Goal: Information Seeking & Learning: Learn about a topic

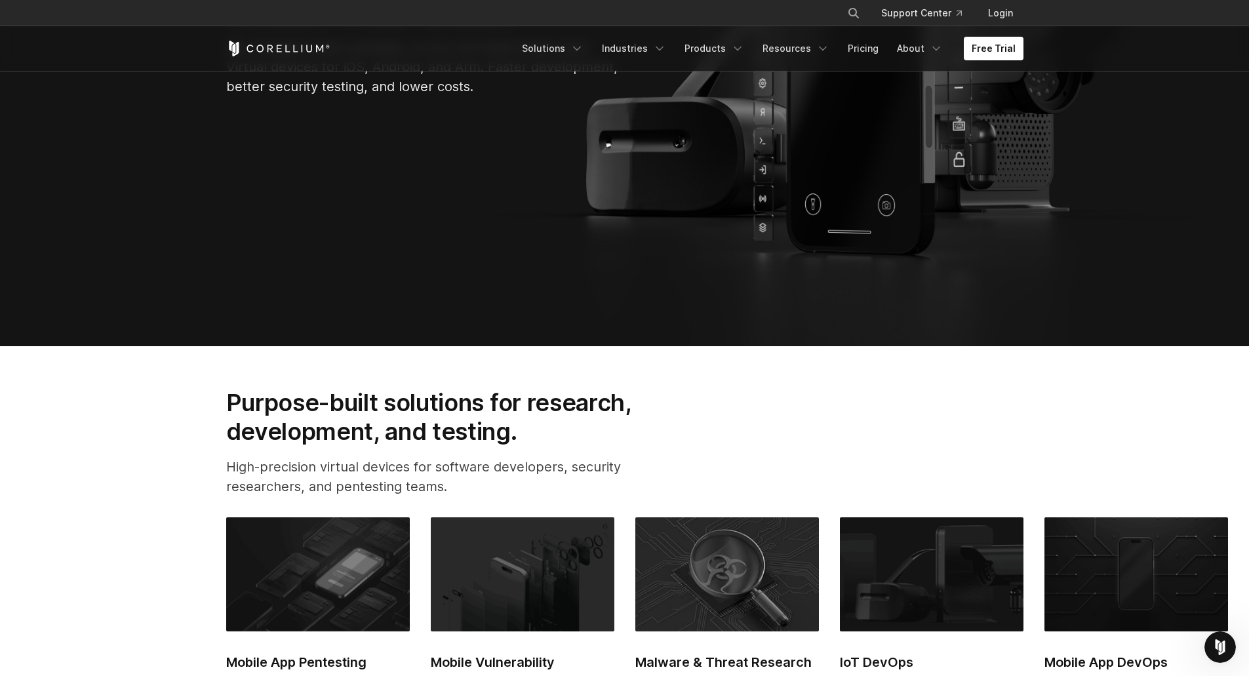
scroll to position [349, 0]
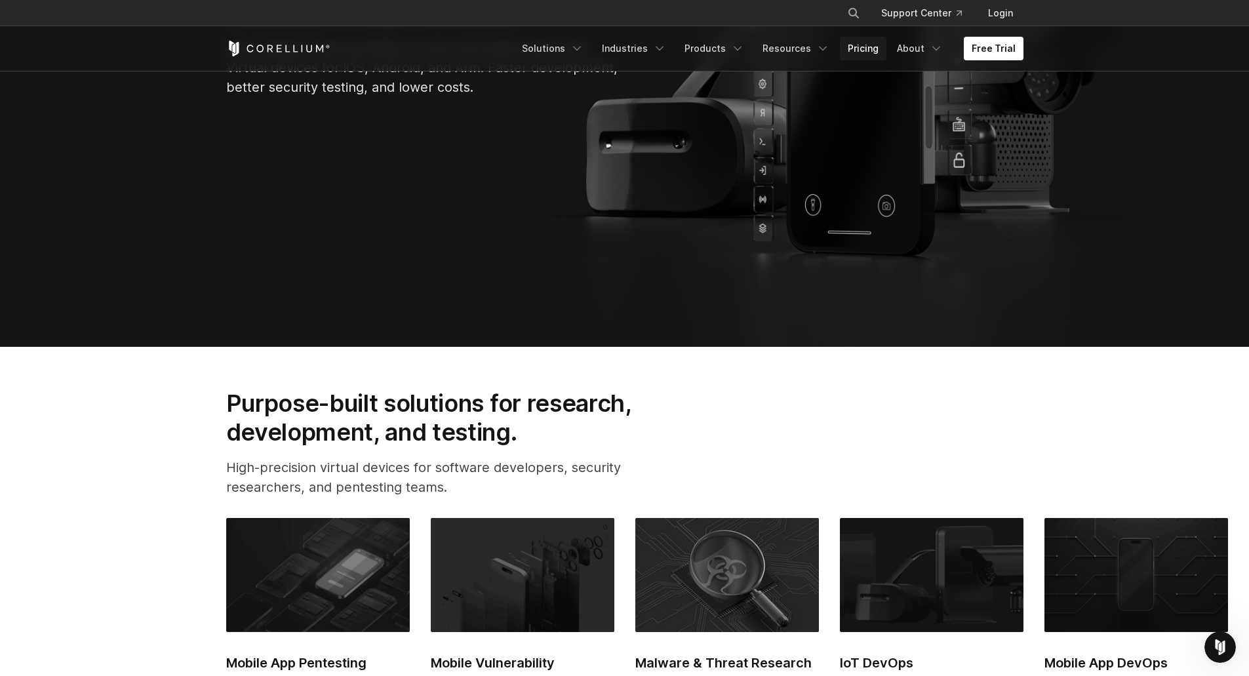
click at [857, 50] on link "Pricing" at bounding box center [863, 49] width 47 height 24
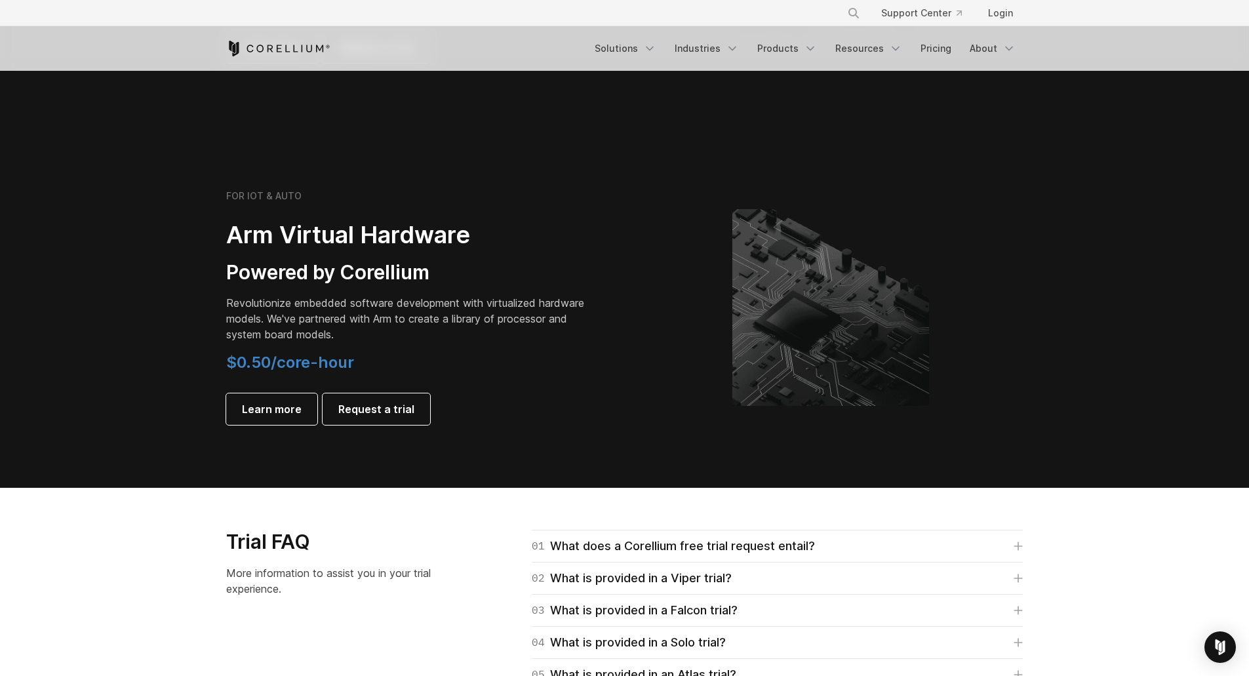
scroll to position [1486, 0]
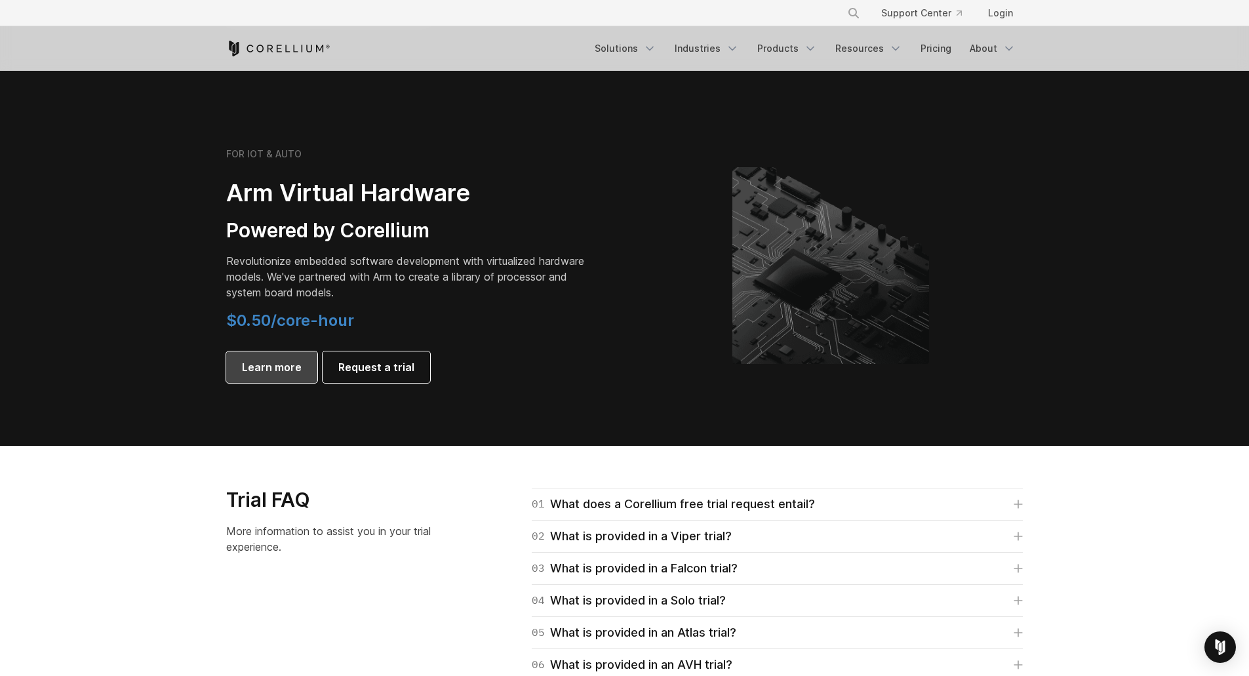
click at [294, 364] on span "Learn more" at bounding box center [272, 367] width 60 height 16
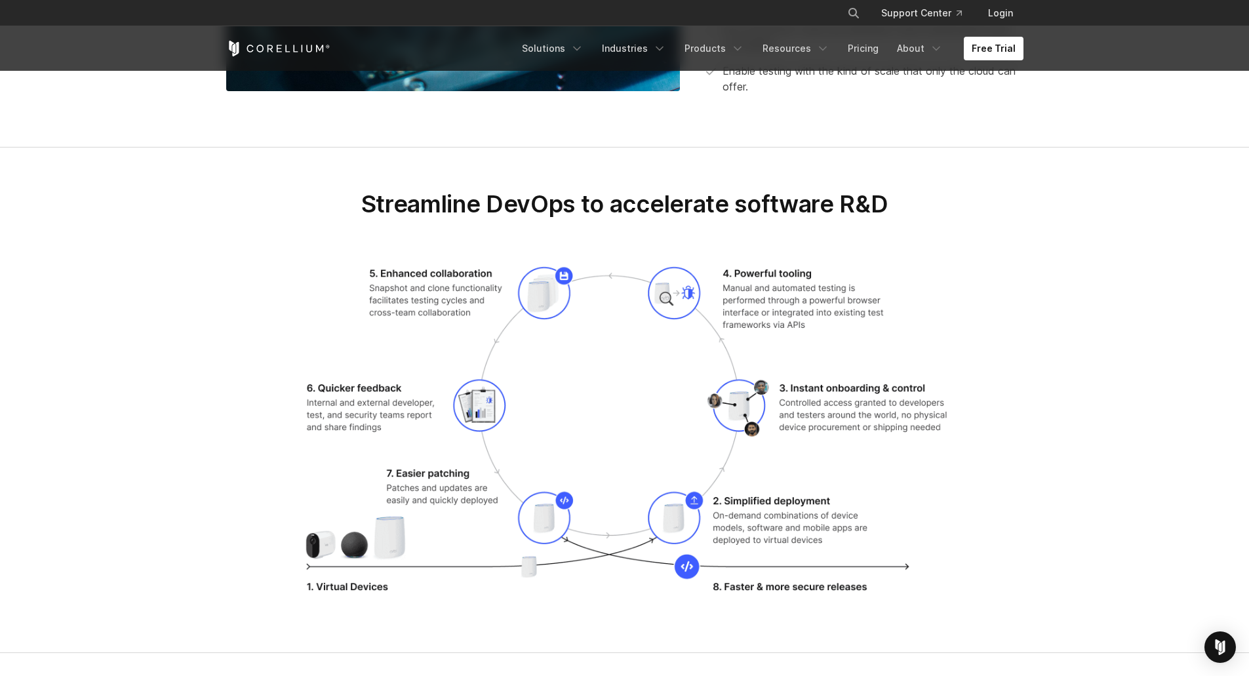
scroll to position [1660, 0]
click at [858, 55] on link "Pricing" at bounding box center [863, 49] width 47 height 24
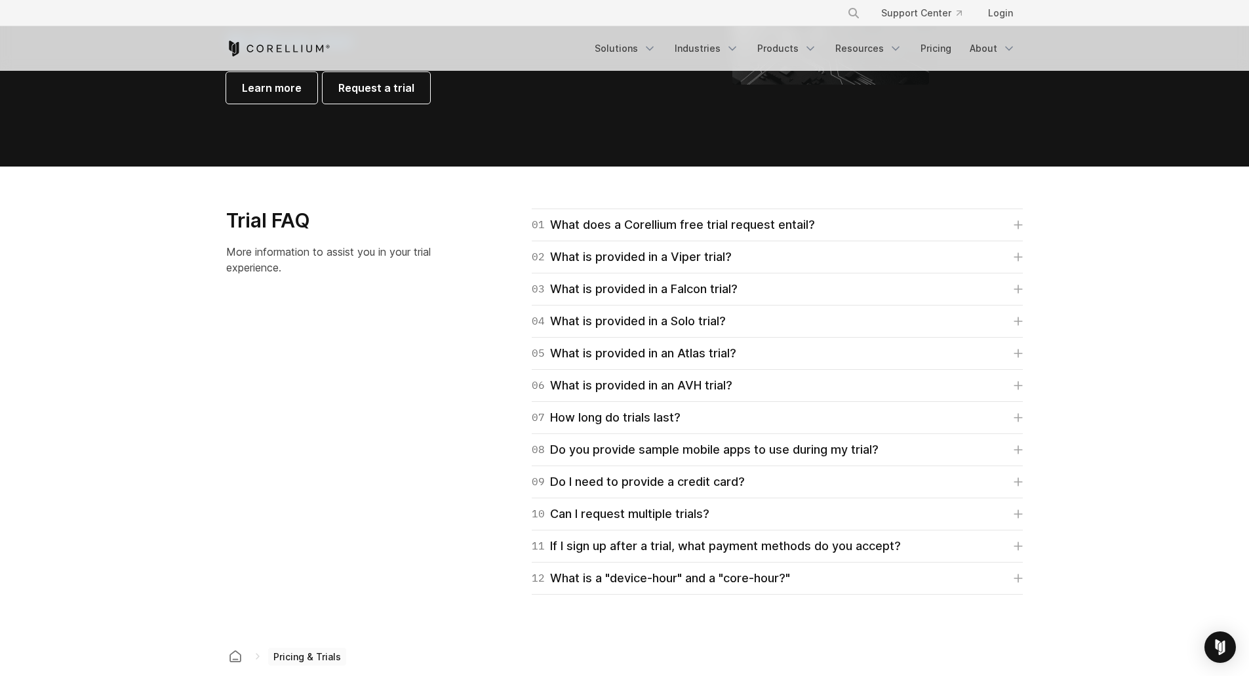
scroll to position [1835, 0]
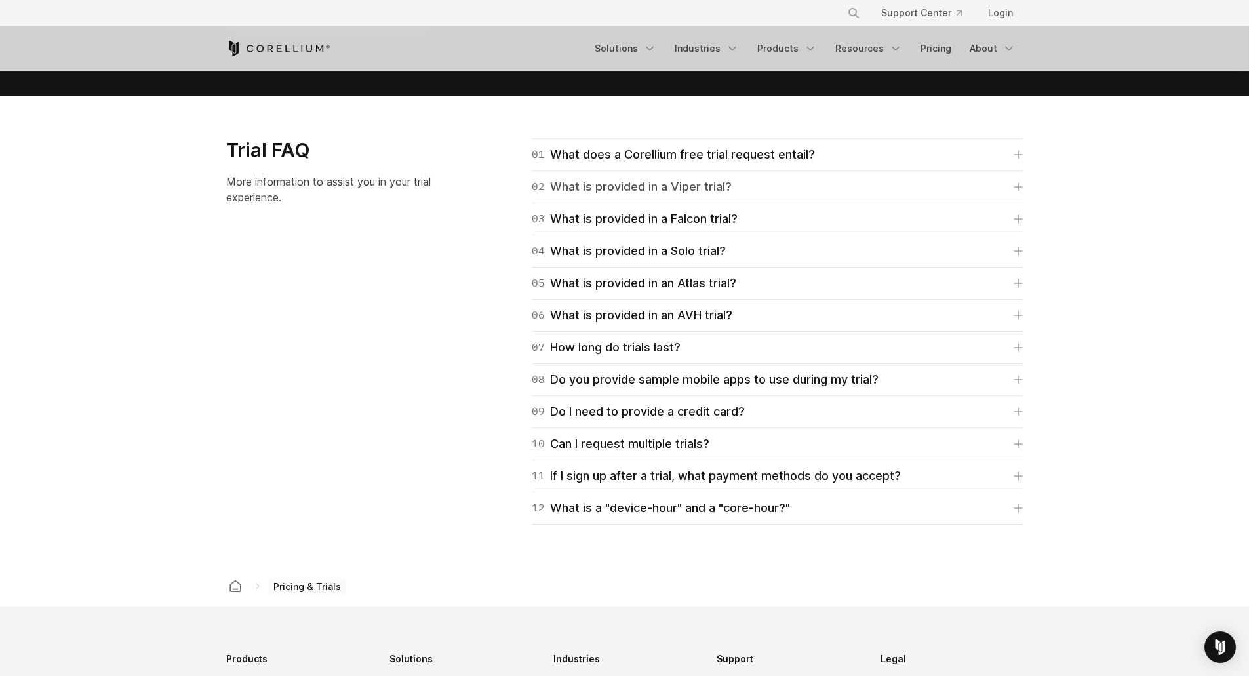
click at [858, 186] on link "02 What is provided in a Viper trial?" at bounding box center [777, 187] width 491 height 18
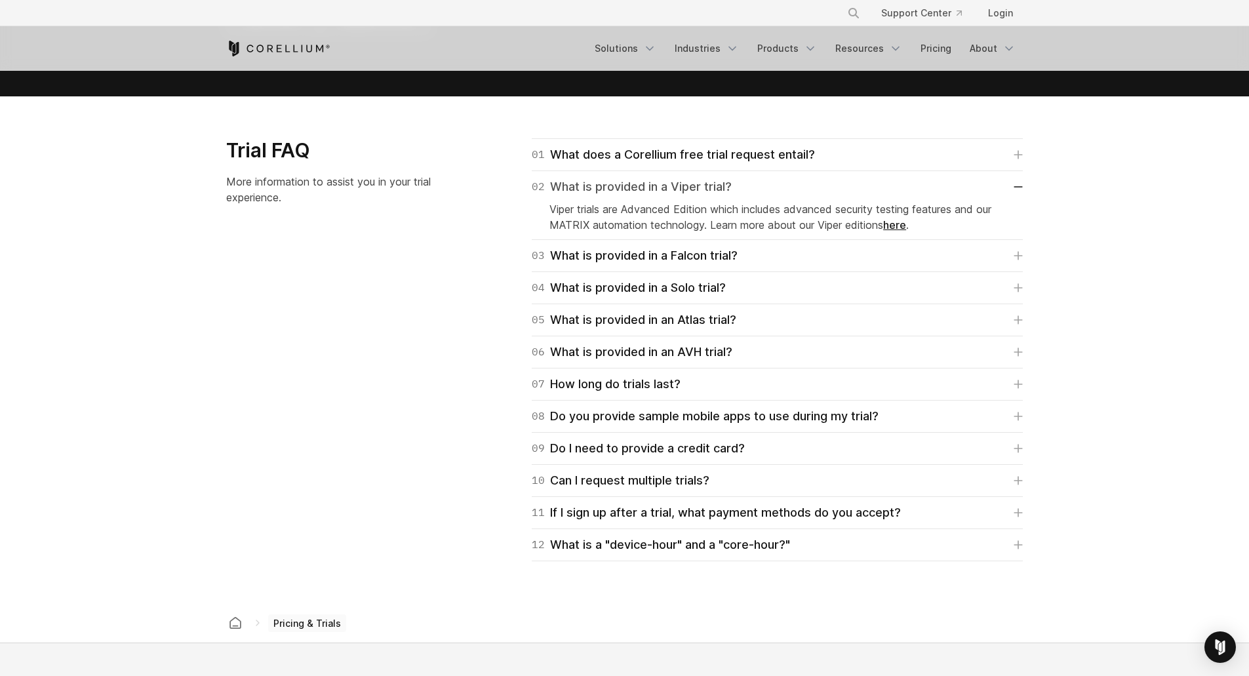
click at [858, 186] on link "02 What is provided in a Viper trial?" at bounding box center [777, 187] width 491 height 18
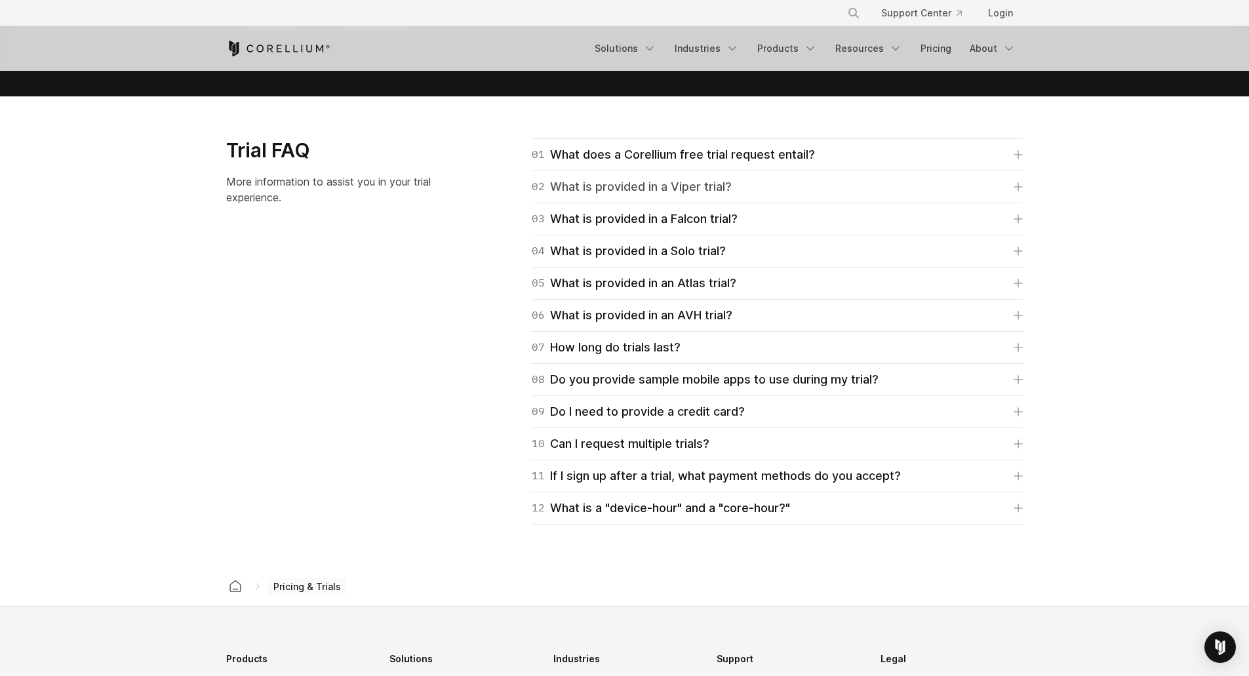
click at [858, 186] on link "02 What is provided in a Viper trial?" at bounding box center [777, 187] width 491 height 18
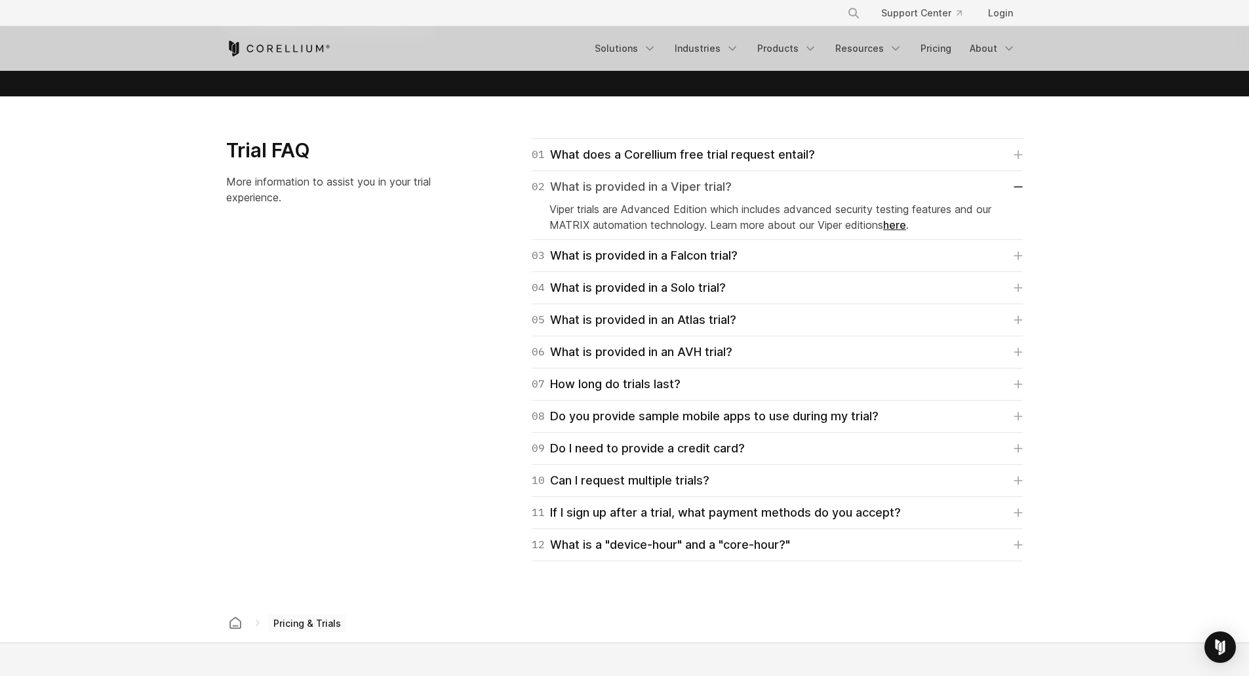
click at [858, 186] on link "02 What is provided in a Viper trial?" at bounding box center [777, 187] width 491 height 18
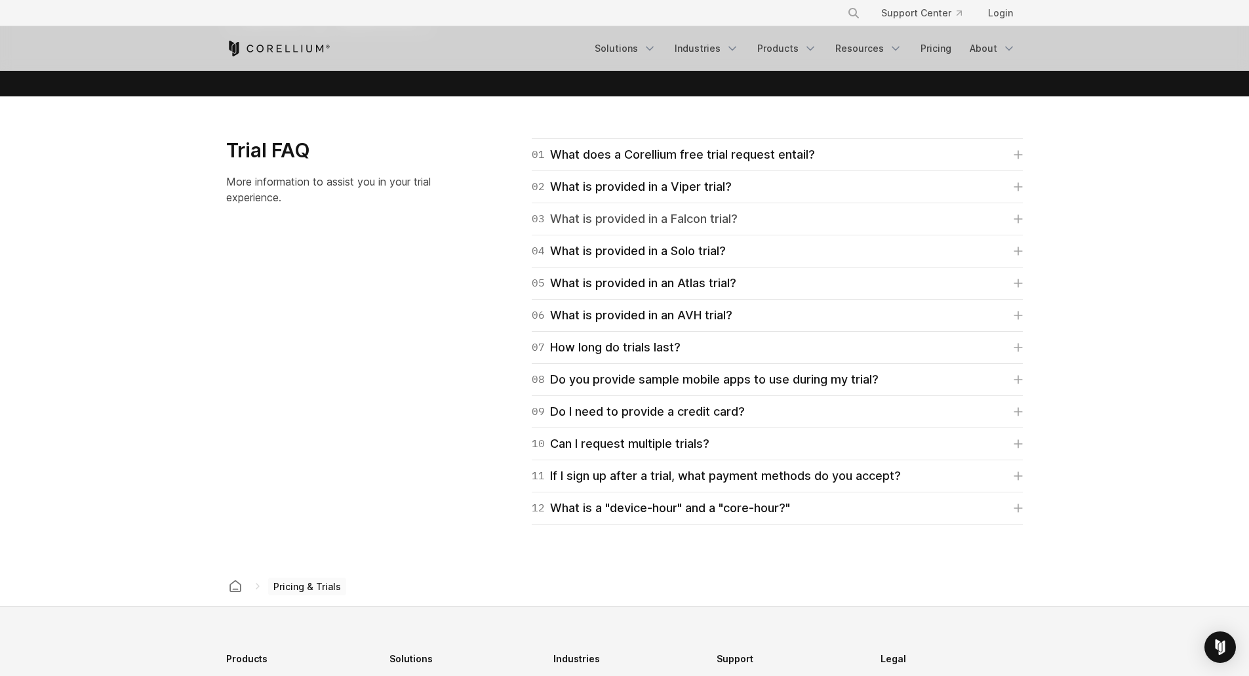
click at [859, 213] on link "03 What is provided in a Falcon trial?" at bounding box center [777, 219] width 491 height 18
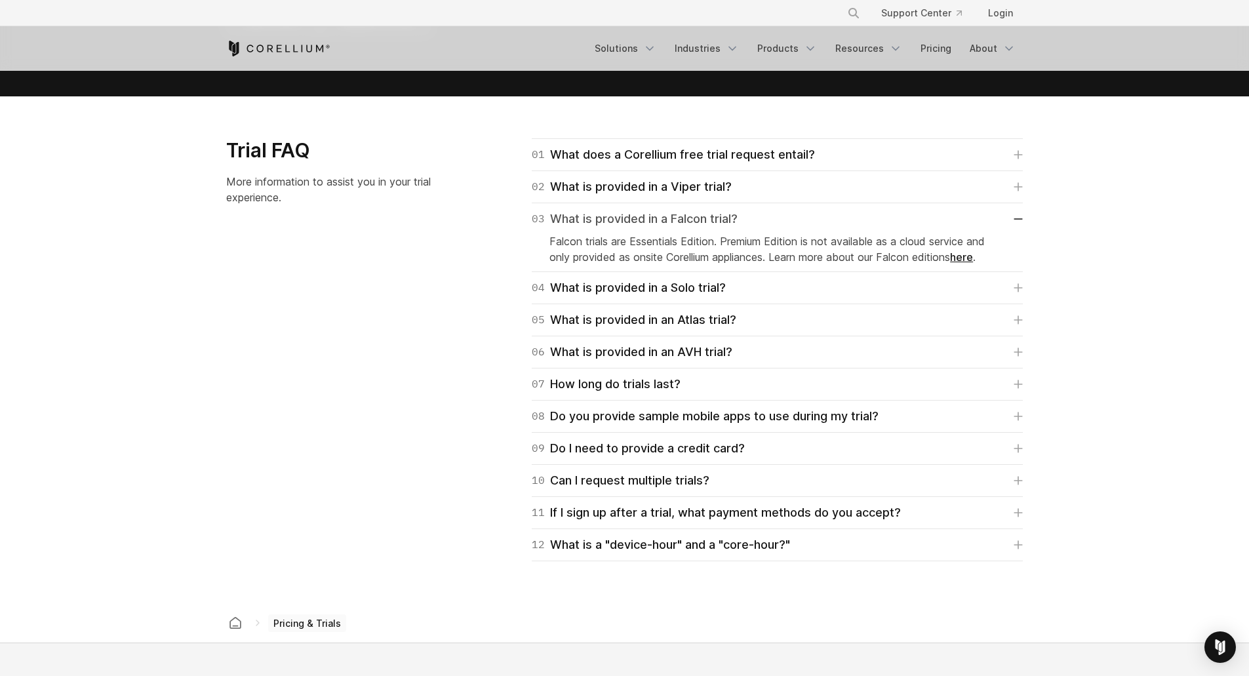
click at [854, 215] on link "03 What is provided in a Falcon trial?" at bounding box center [777, 219] width 491 height 18
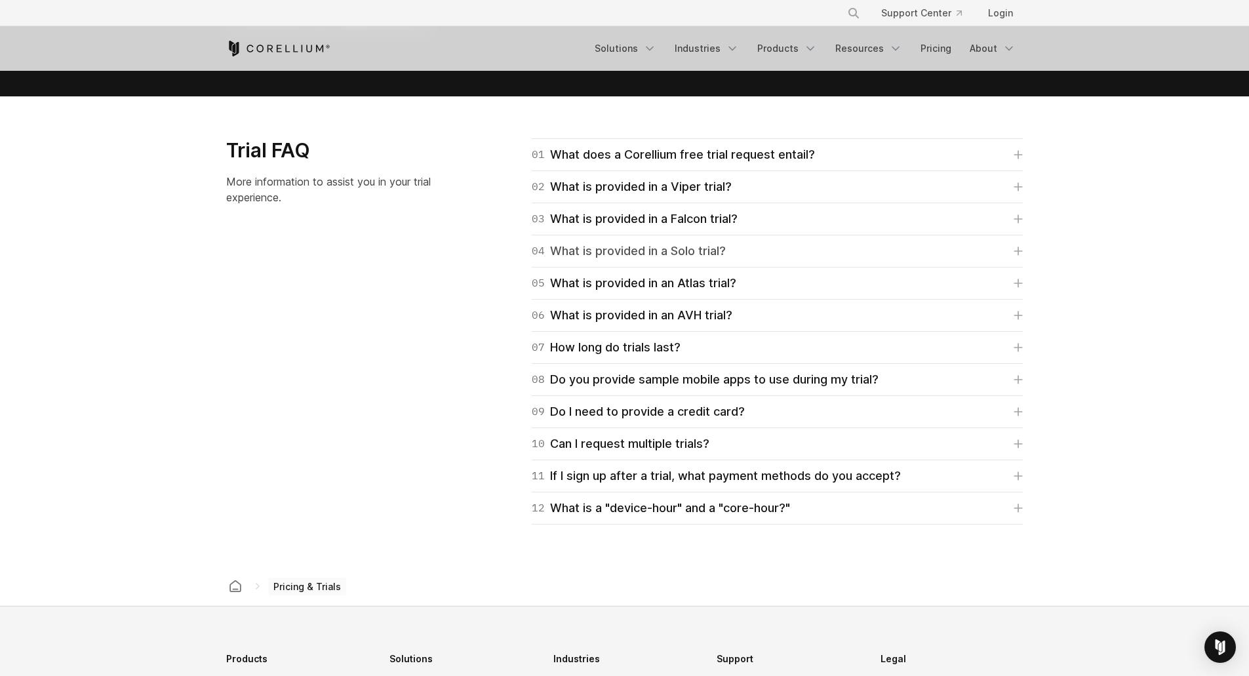
click at [854, 246] on link "04 What is provided in a Solo trial?" at bounding box center [777, 251] width 491 height 18
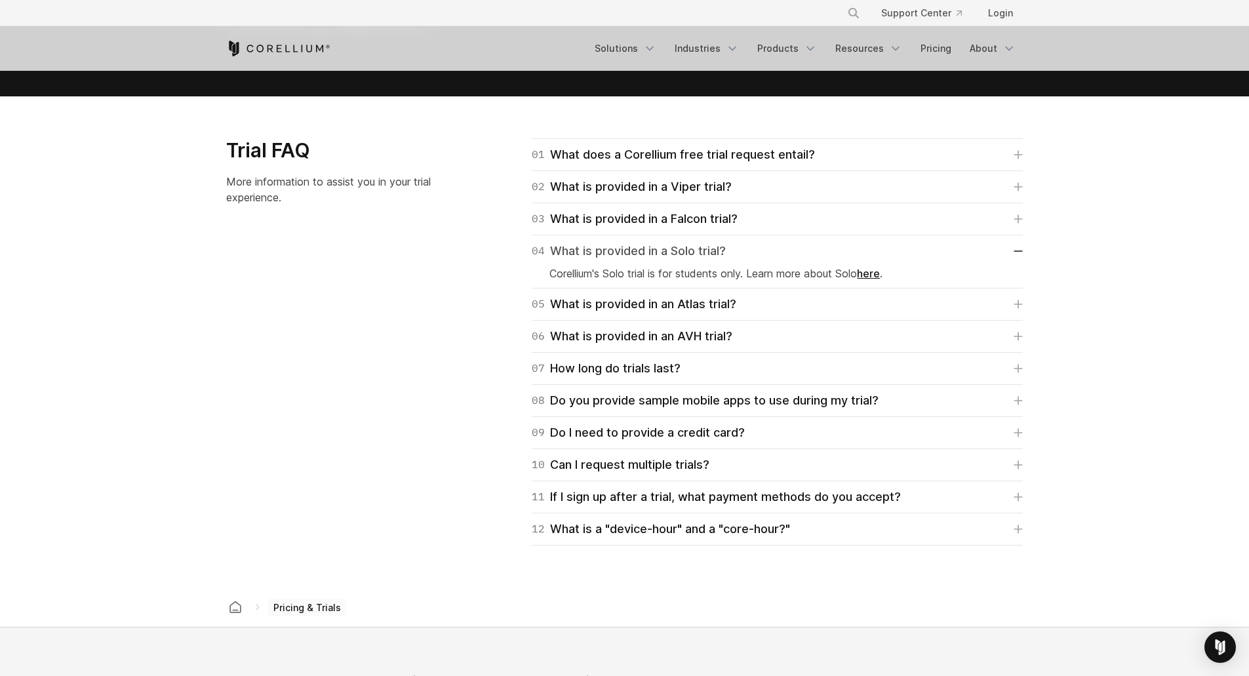
click at [854, 246] on link "04 What is provided in a Solo trial?" at bounding box center [777, 251] width 491 height 18
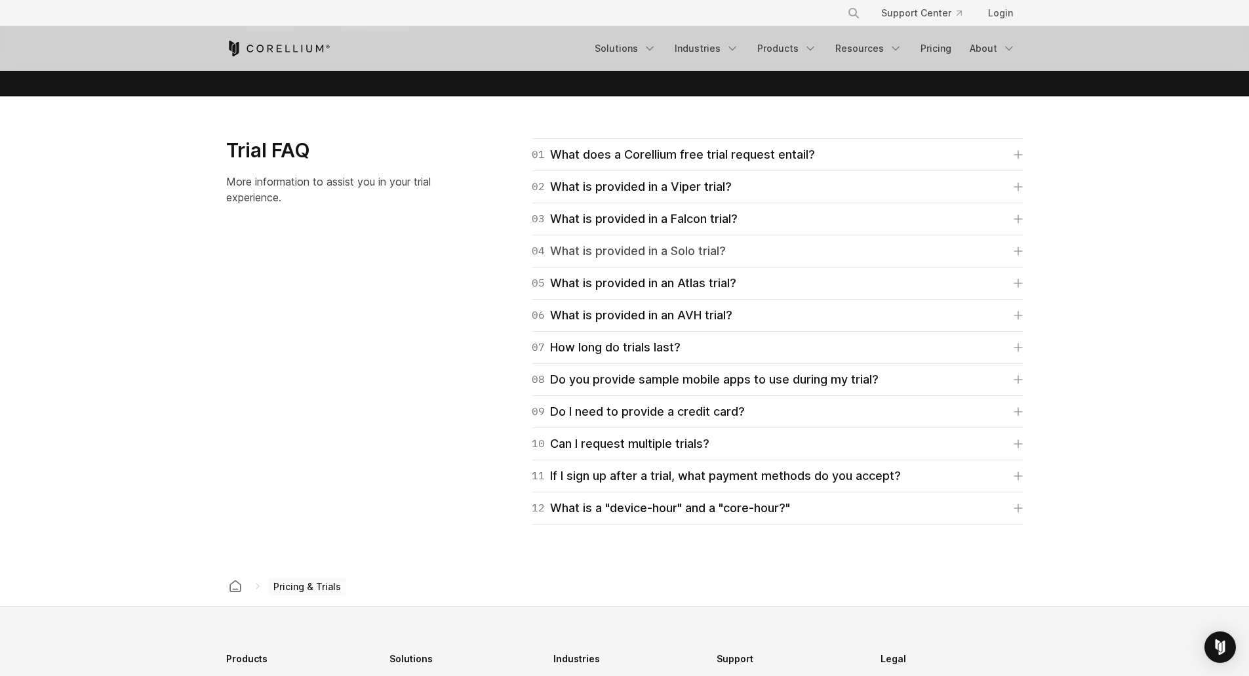
click at [854, 246] on link "04 What is provided in a Solo trial?" at bounding box center [777, 251] width 491 height 18
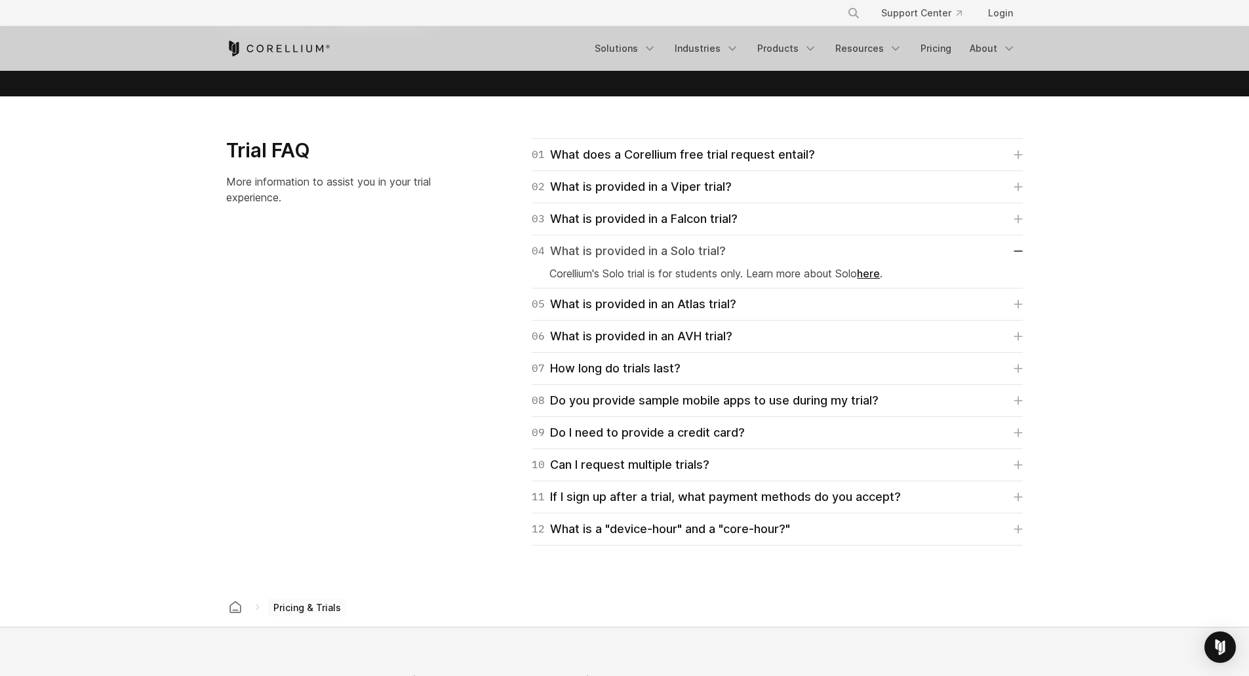
click at [844, 250] on link "04 What is provided in a Solo trial?" at bounding box center [777, 251] width 491 height 18
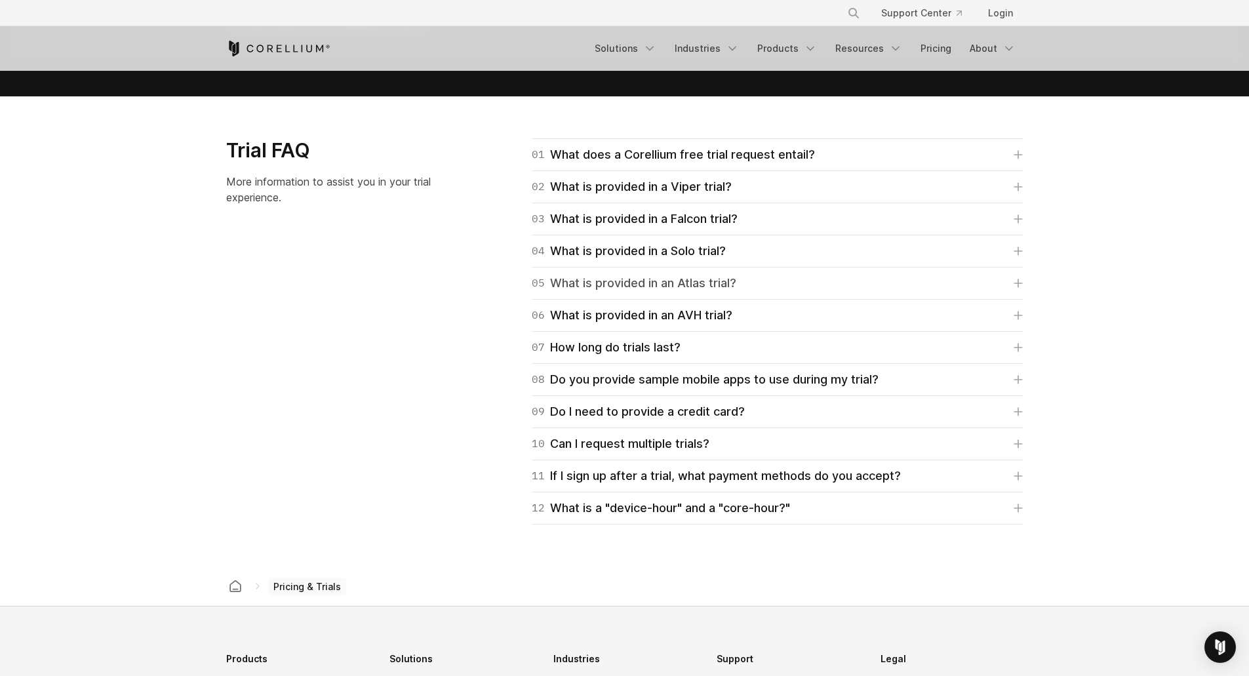
click at [841, 280] on link "05 What is provided in an Atlas trial?" at bounding box center [777, 283] width 491 height 18
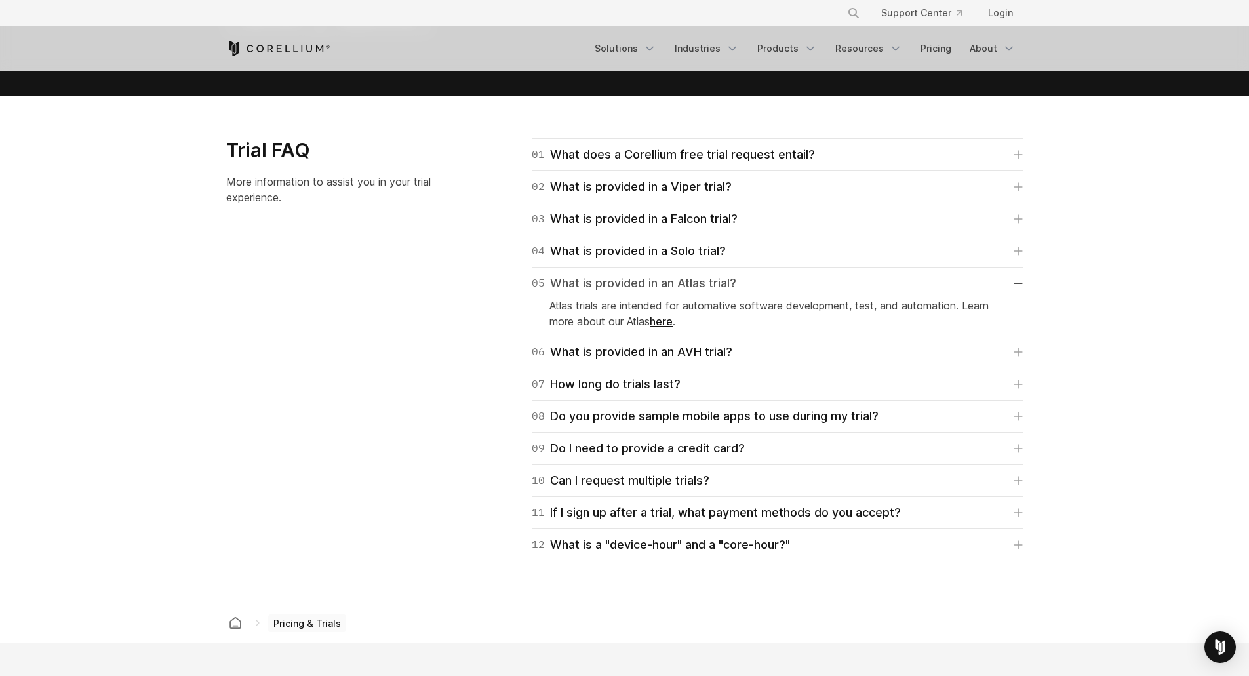
click at [841, 280] on link "05 What is provided in an Atlas trial?" at bounding box center [777, 283] width 491 height 18
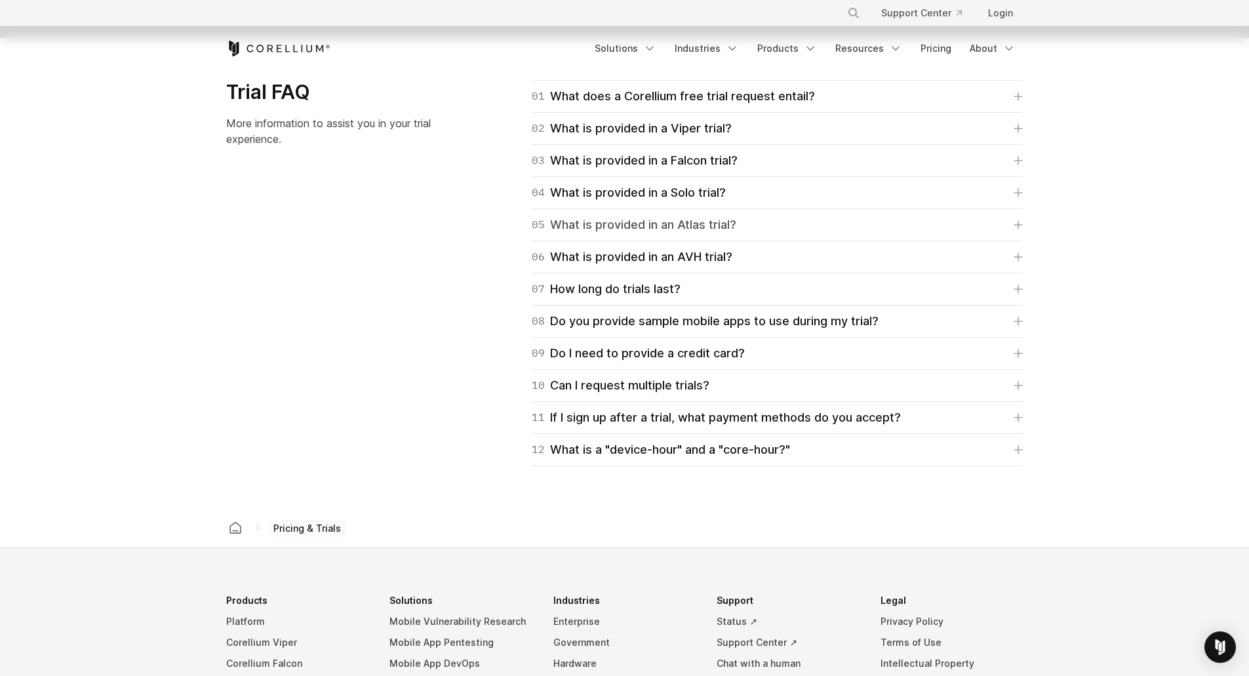
scroll to position [1923, 0]
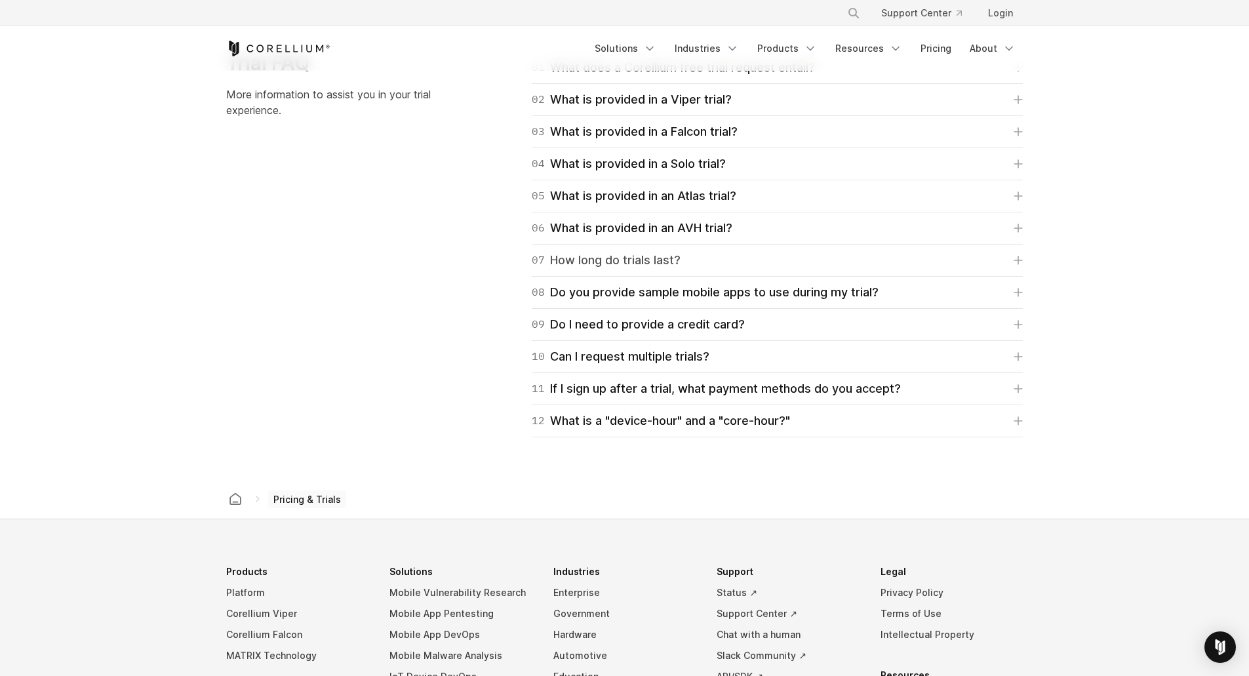
click at [842, 259] on link "07 How long do trials last?" at bounding box center [777, 260] width 491 height 18
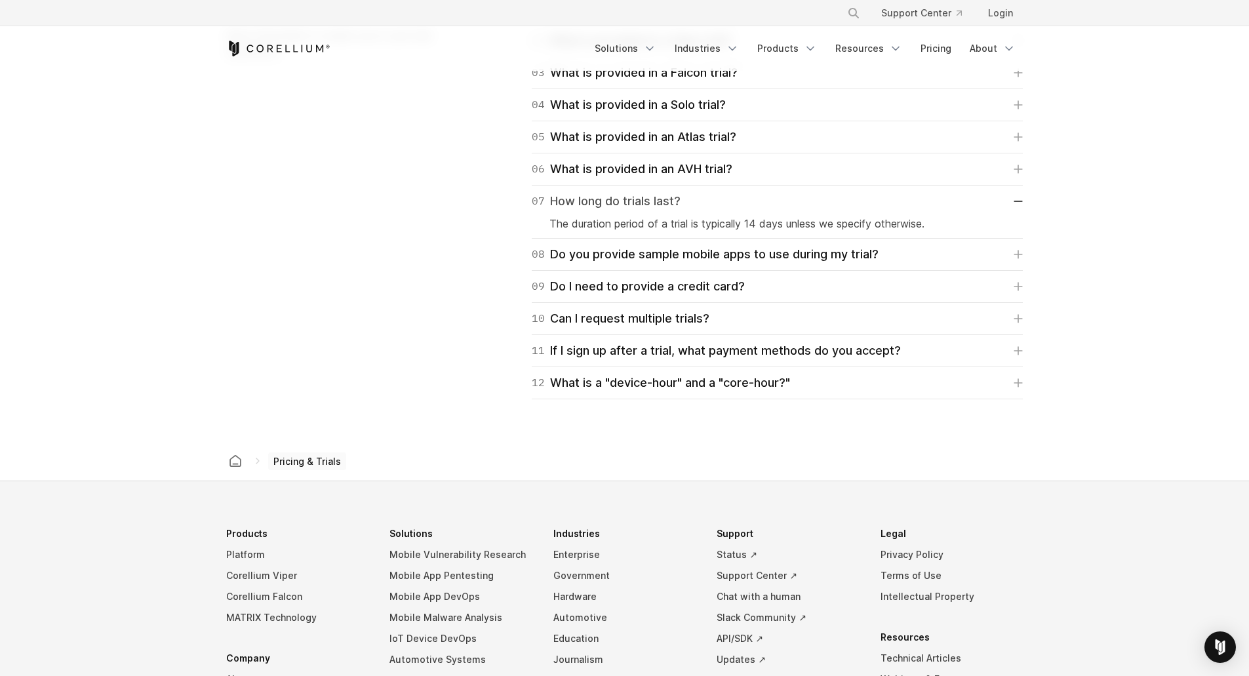
scroll to position [2011, 0]
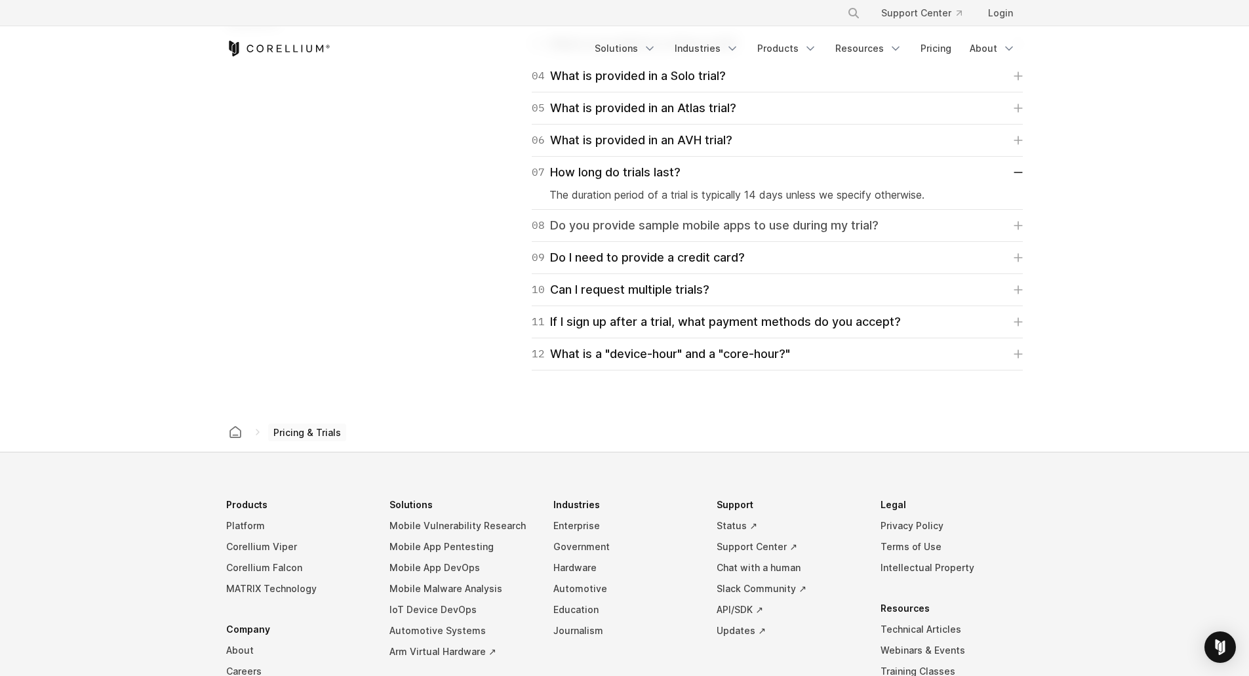
click at [898, 225] on link "08 Do you provide sample mobile apps to use during my trial?" at bounding box center [777, 225] width 491 height 18
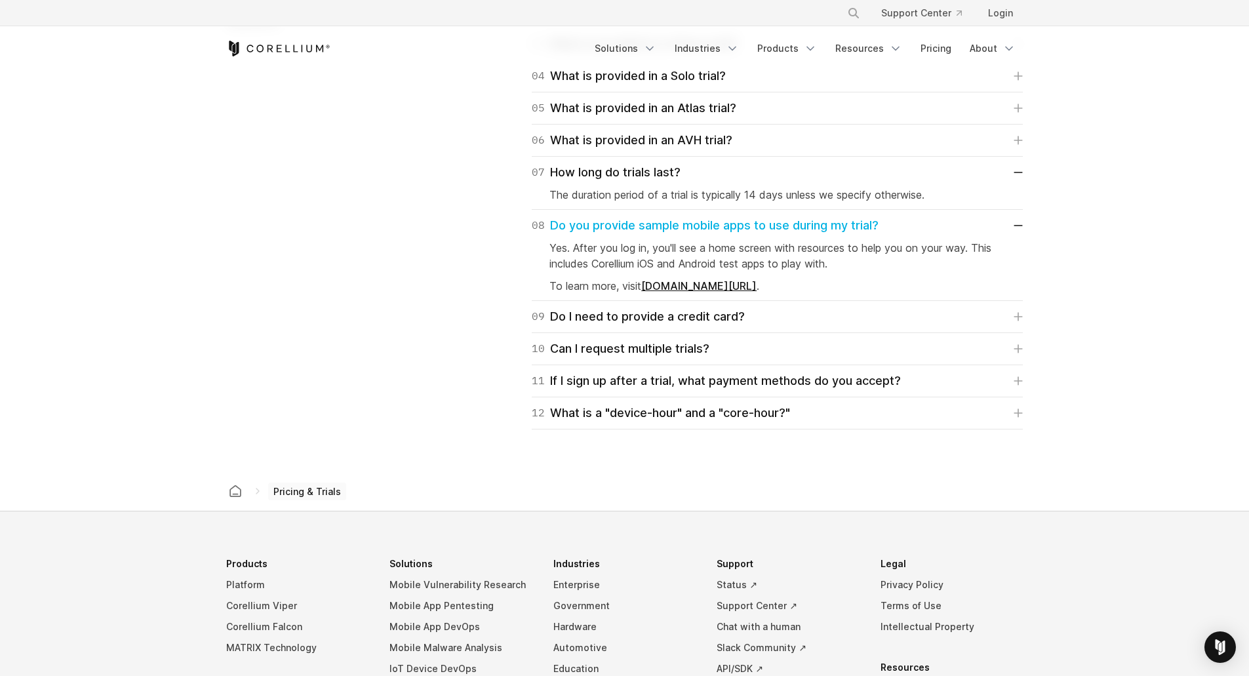
scroll to position [2098, 0]
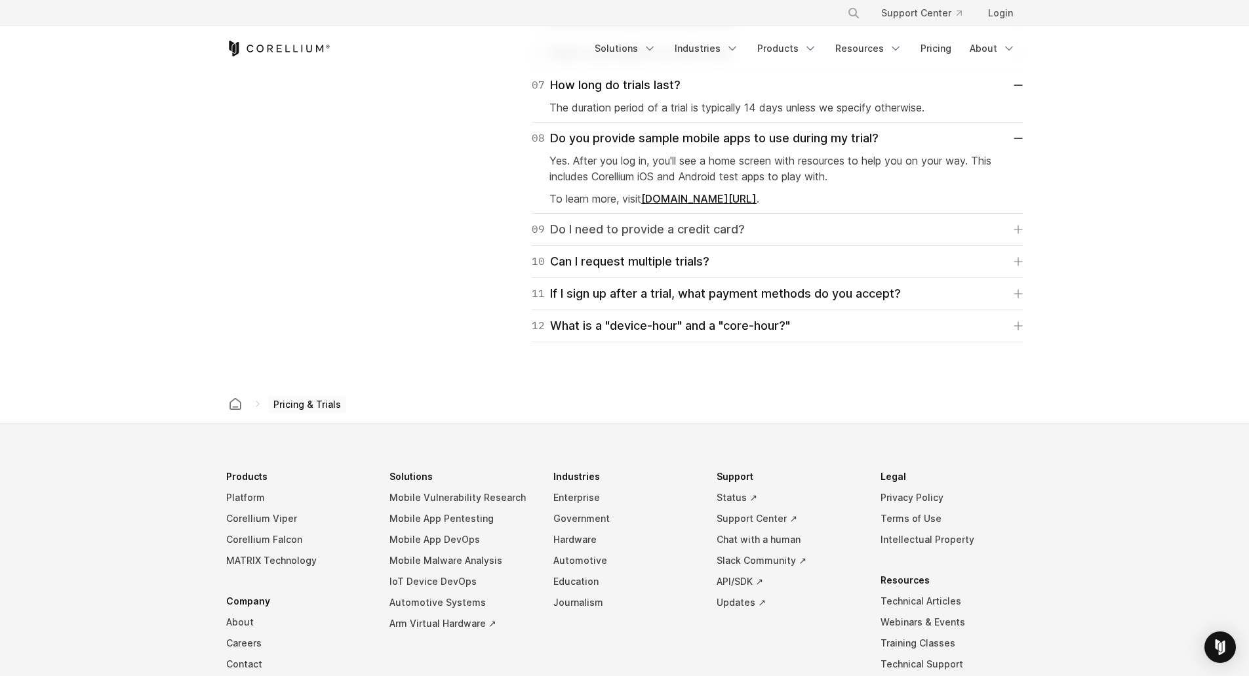
click at [907, 225] on link "09 Do I need to provide a credit card?" at bounding box center [777, 229] width 491 height 18
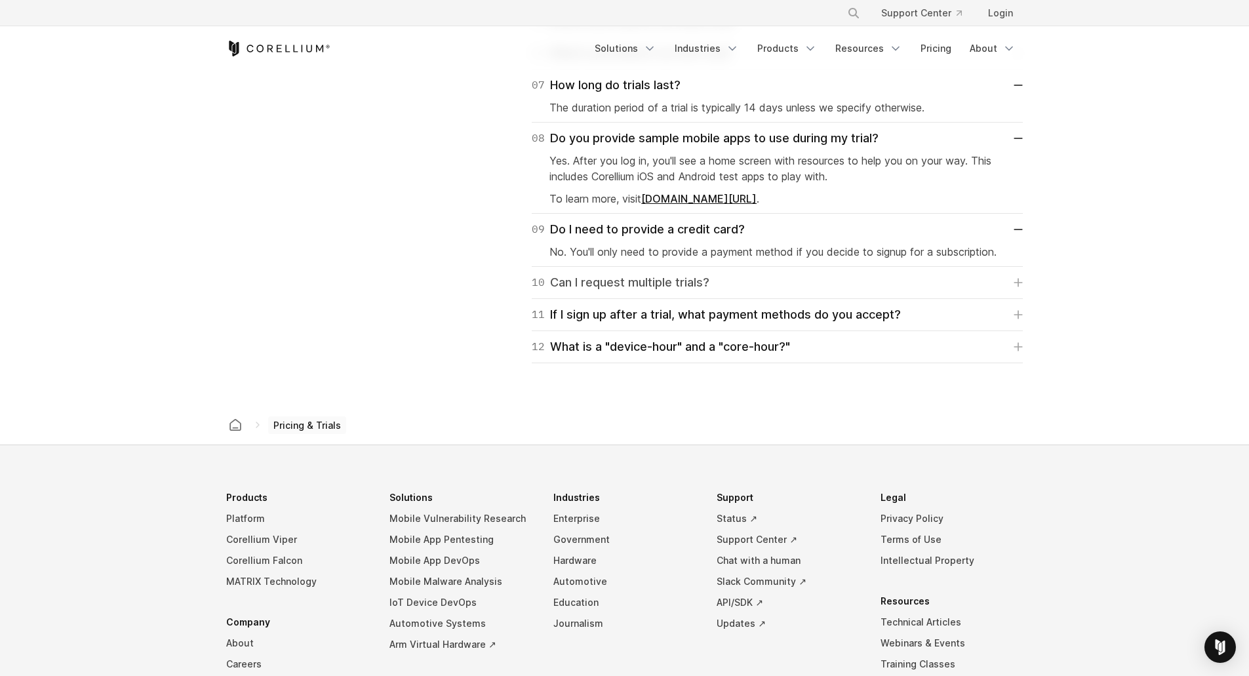
click at [841, 279] on link "10 Can I request multiple trials?" at bounding box center [777, 282] width 491 height 18
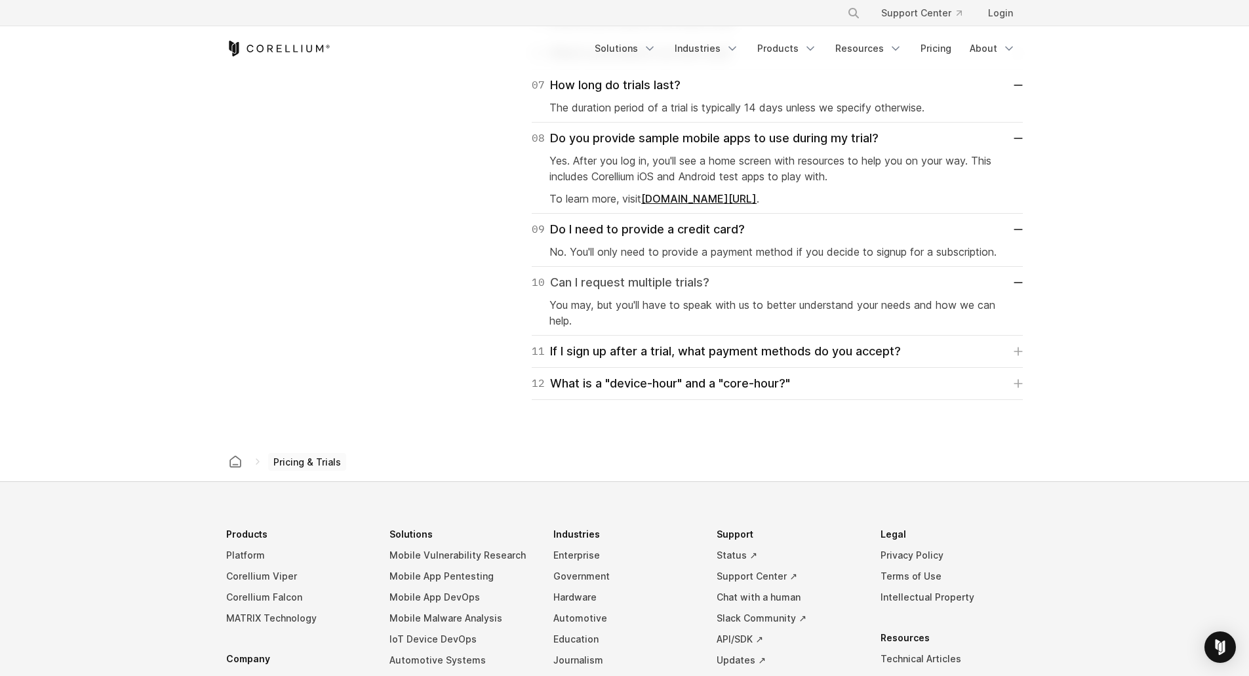
click at [841, 279] on link "10 Can I request multiple trials?" at bounding box center [777, 282] width 491 height 18
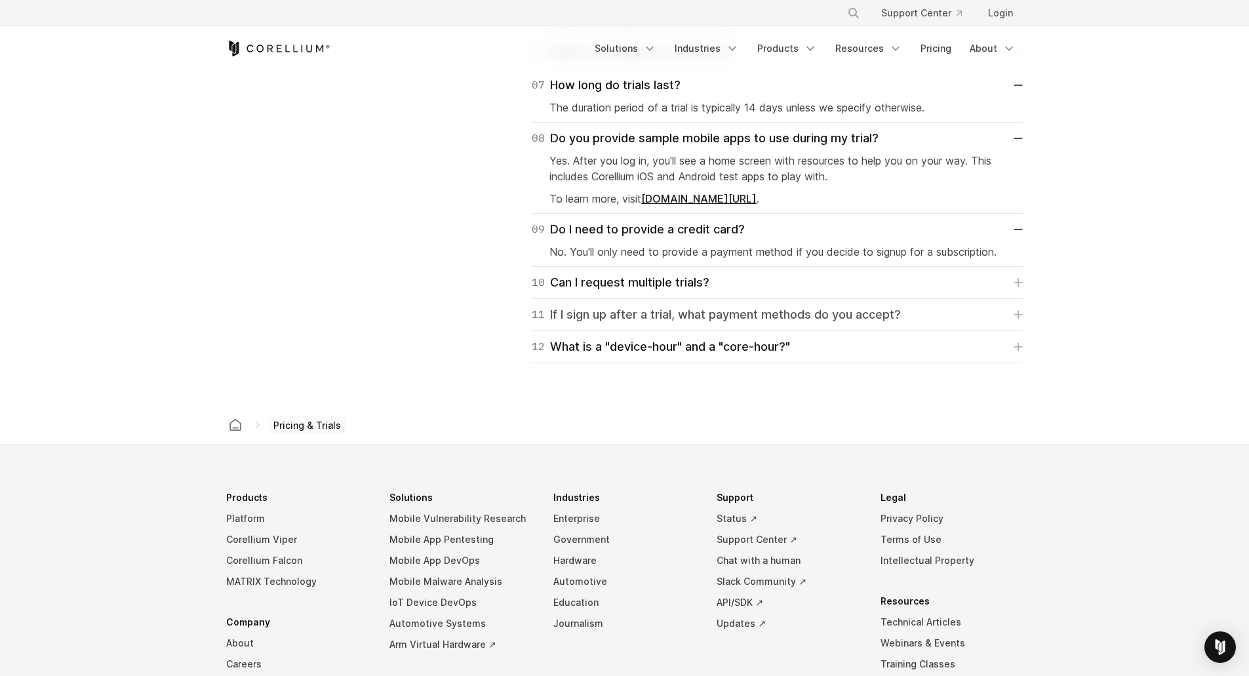
click at [933, 319] on link "11 If I sign up after a trial, what payment methods do you accept?" at bounding box center [777, 314] width 491 height 18
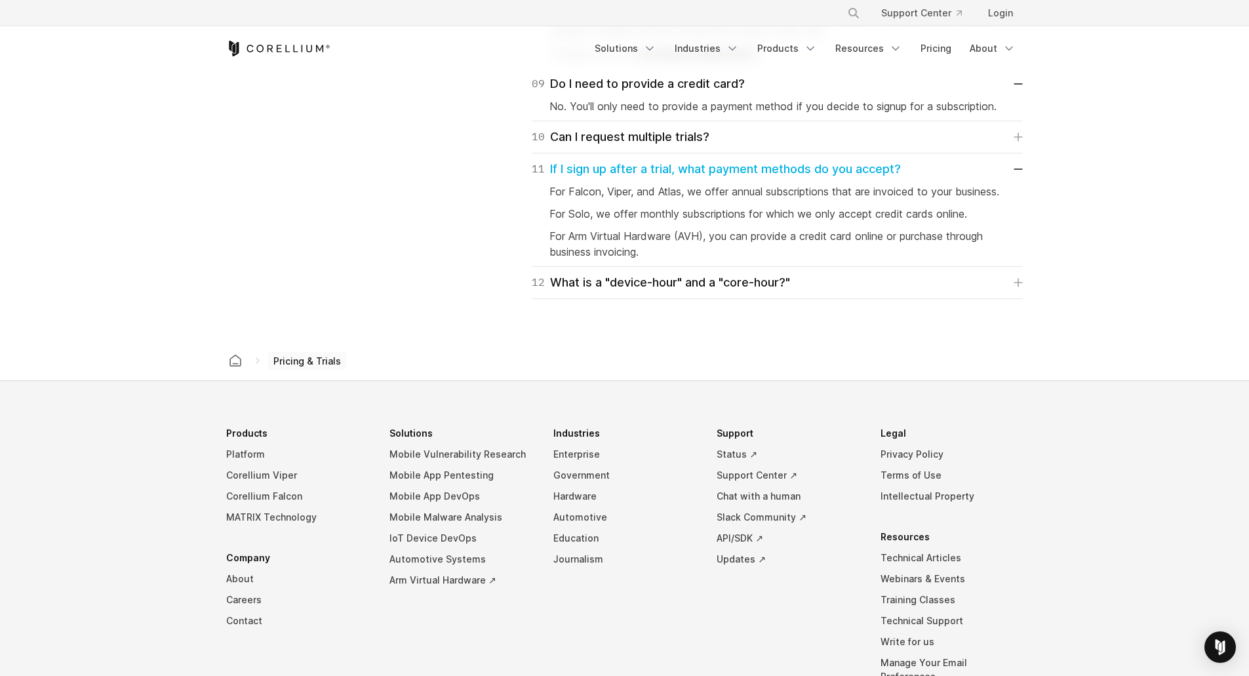
scroll to position [2273, 0]
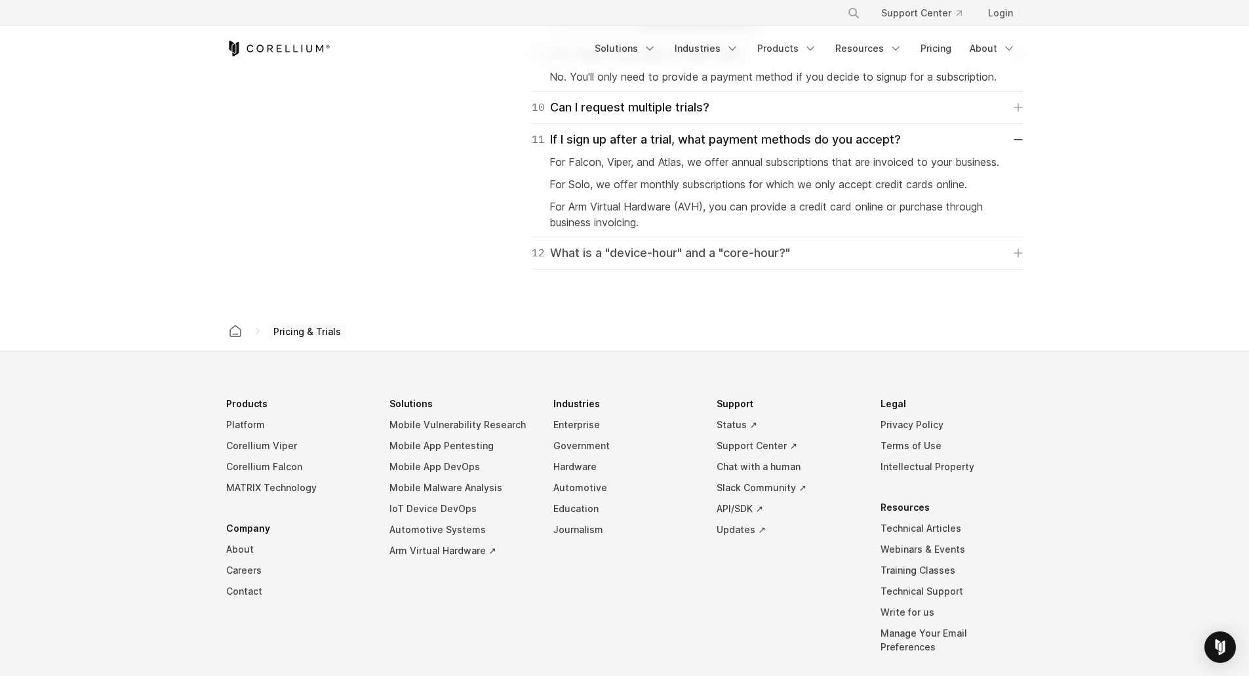
click at [861, 262] on link "12 What is a "device-hour" and a "core-hour?"" at bounding box center [777, 253] width 491 height 18
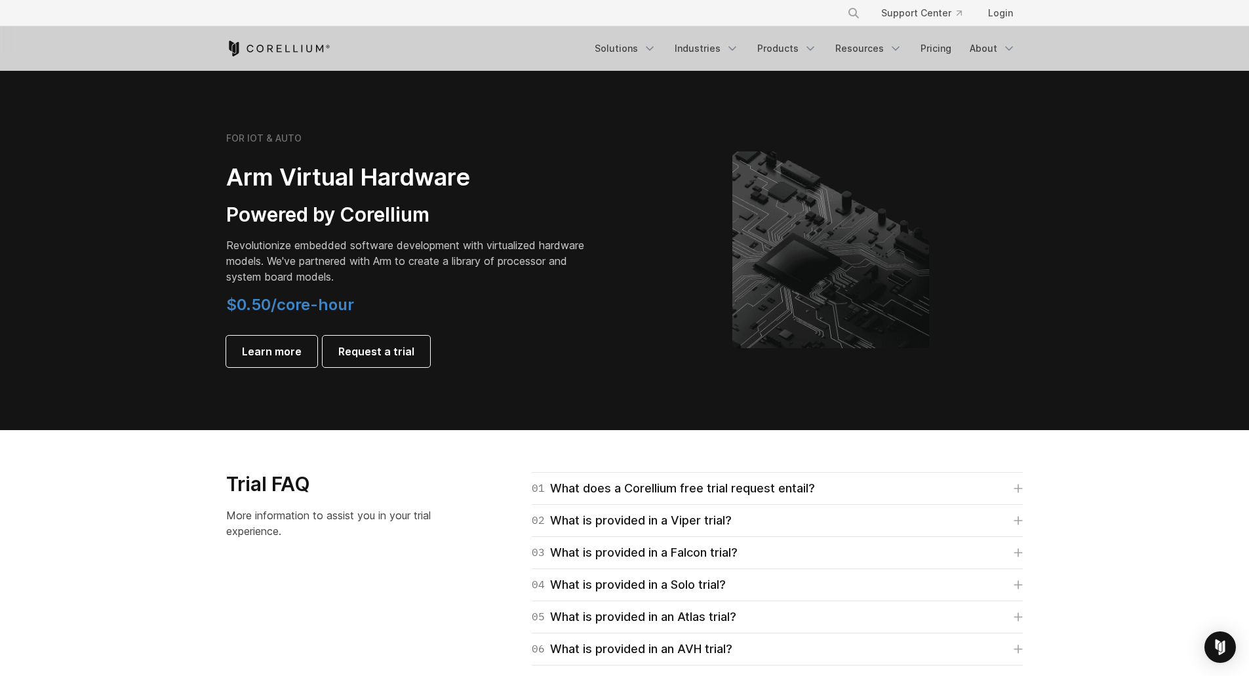
scroll to position [1398, 0]
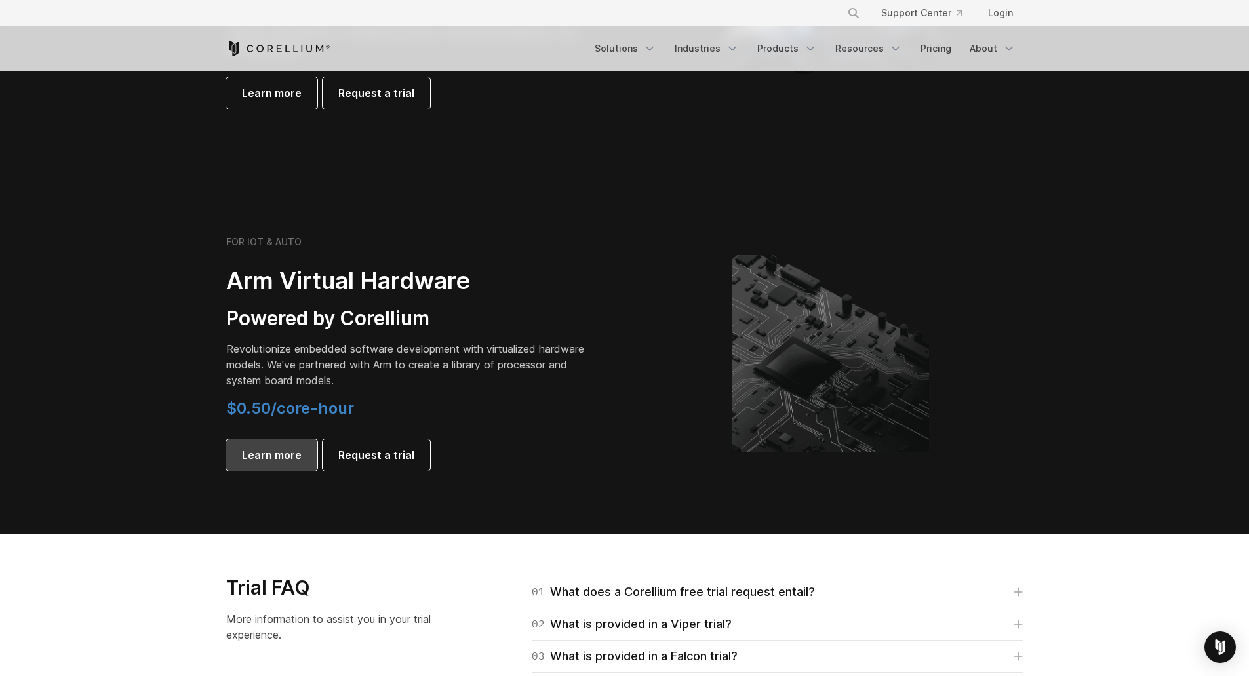
click at [279, 449] on span "Learn more" at bounding box center [272, 455] width 60 height 16
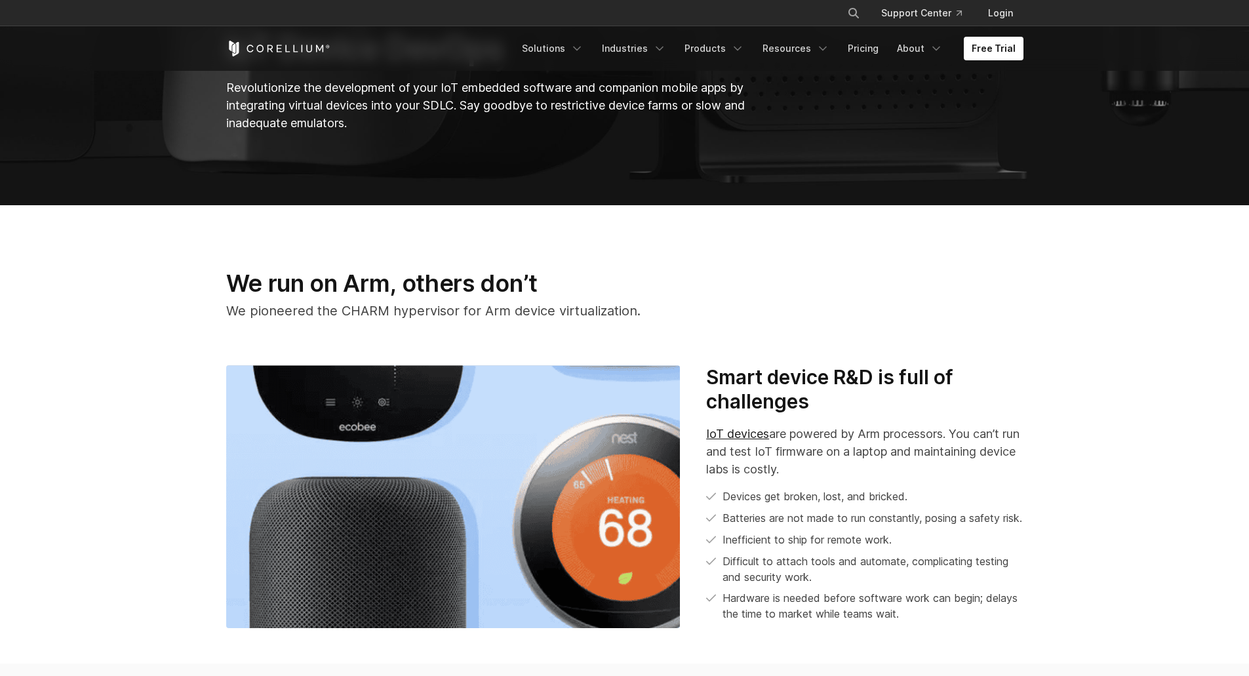
scroll to position [962, 0]
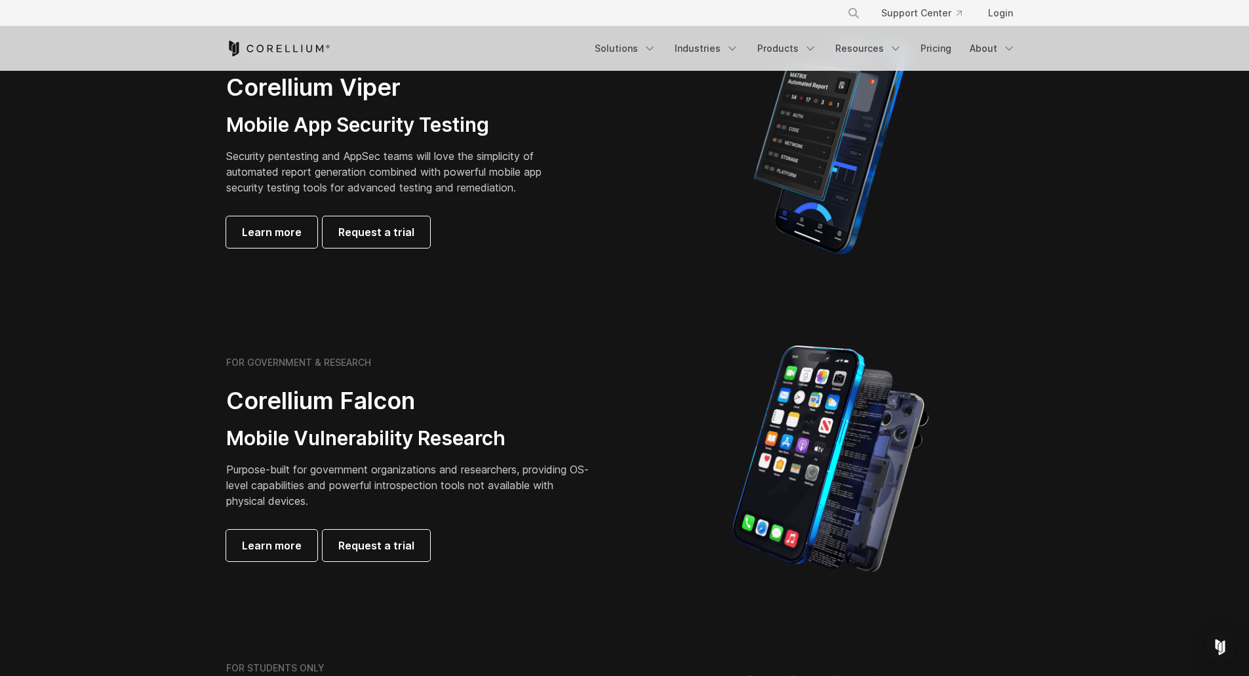
scroll to position [437, 0]
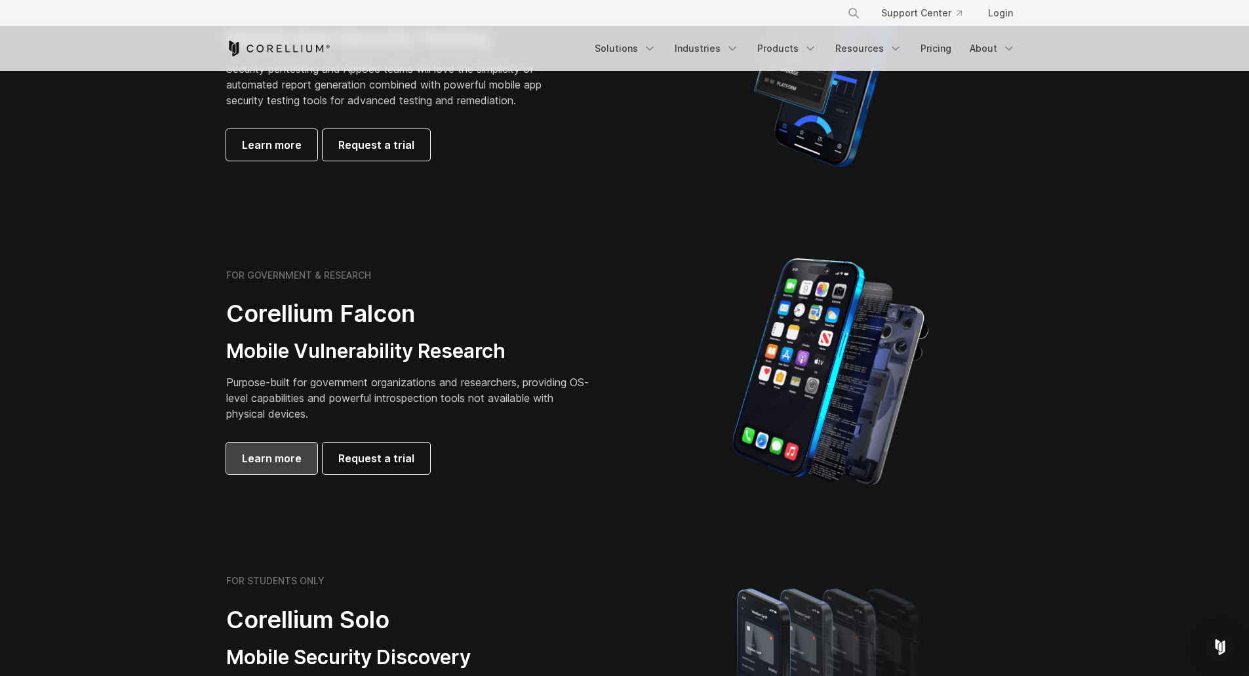
click at [252, 463] on span "Learn more" at bounding box center [272, 458] width 60 height 16
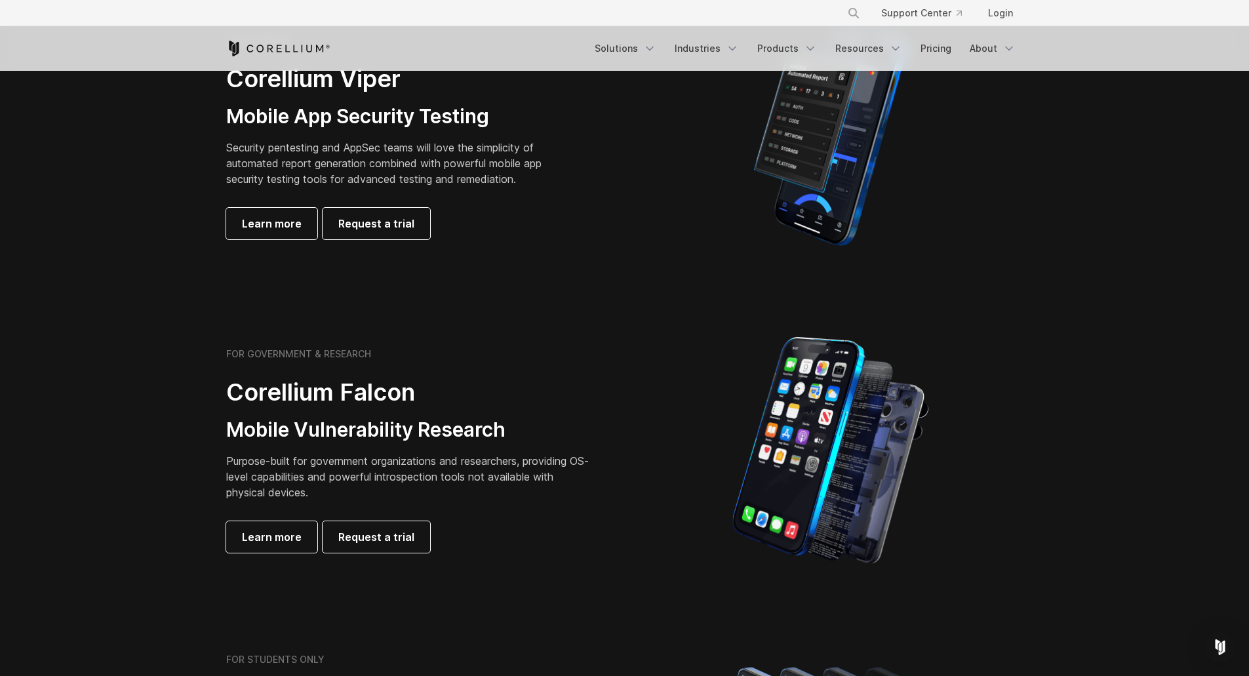
scroll to position [262, 0]
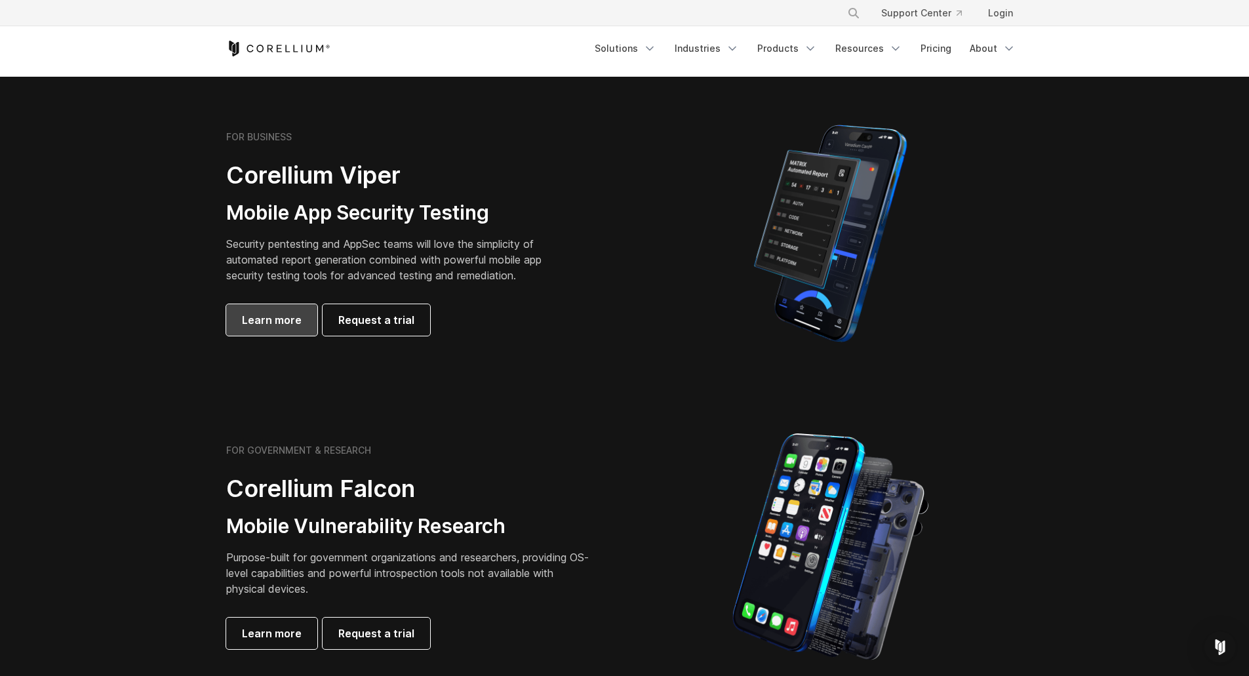
click at [256, 329] on link "Learn more" at bounding box center [271, 319] width 91 height 31
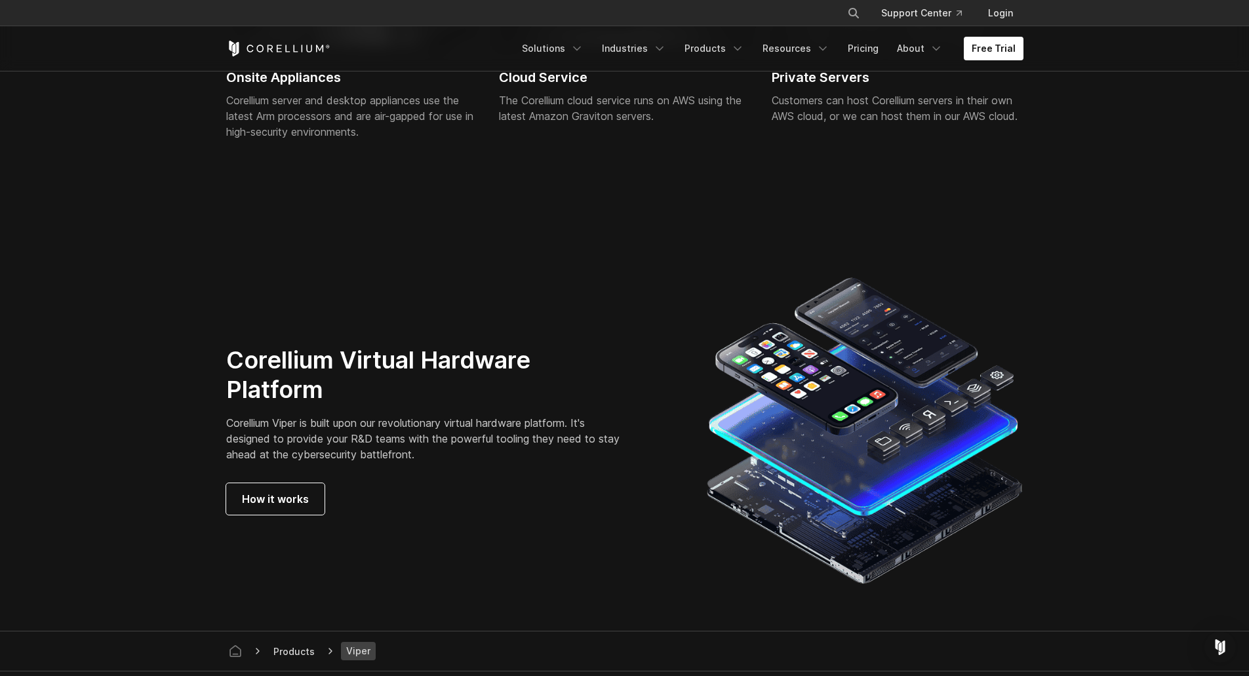
scroll to position [3322, 0]
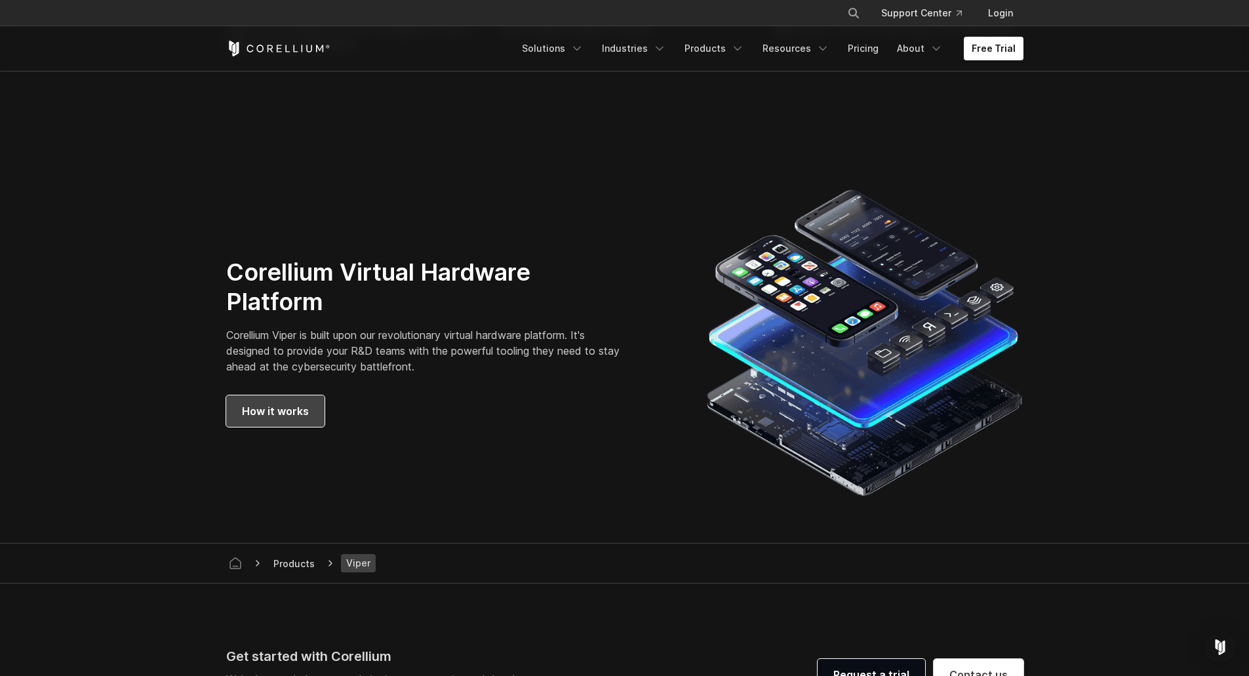
click at [295, 410] on span "How it works" at bounding box center [275, 411] width 67 height 16
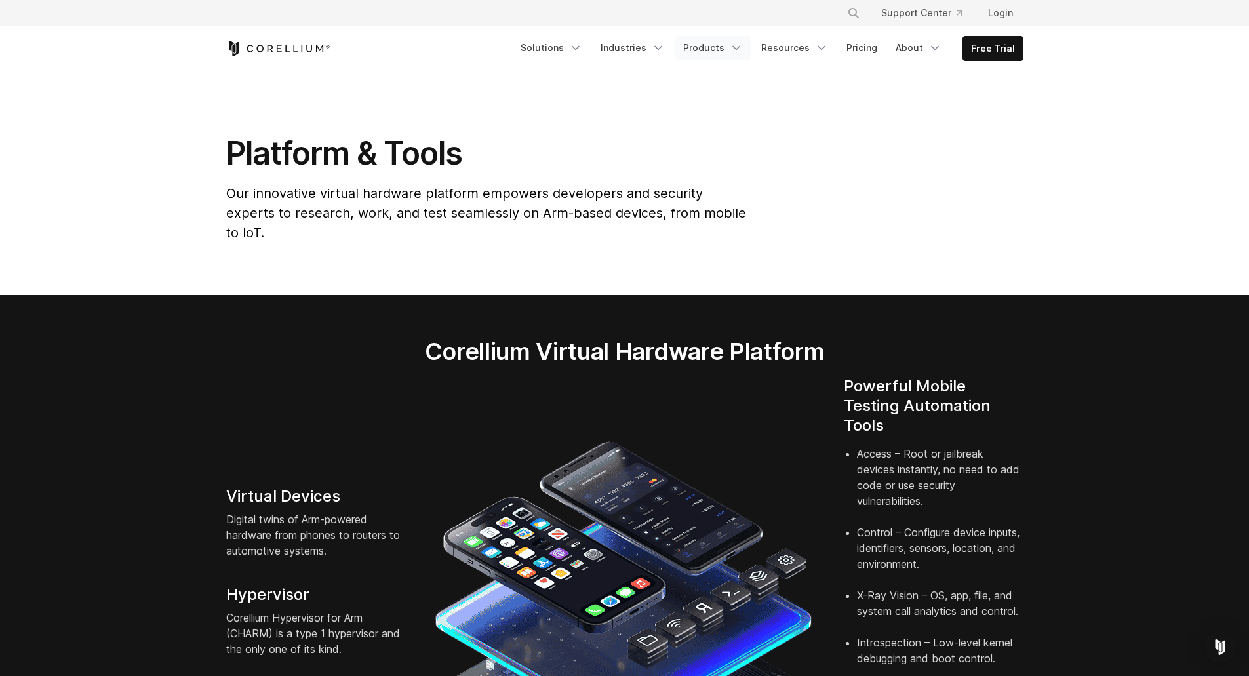
click at [722, 49] on link "Products" at bounding box center [712, 48] width 75 height 24
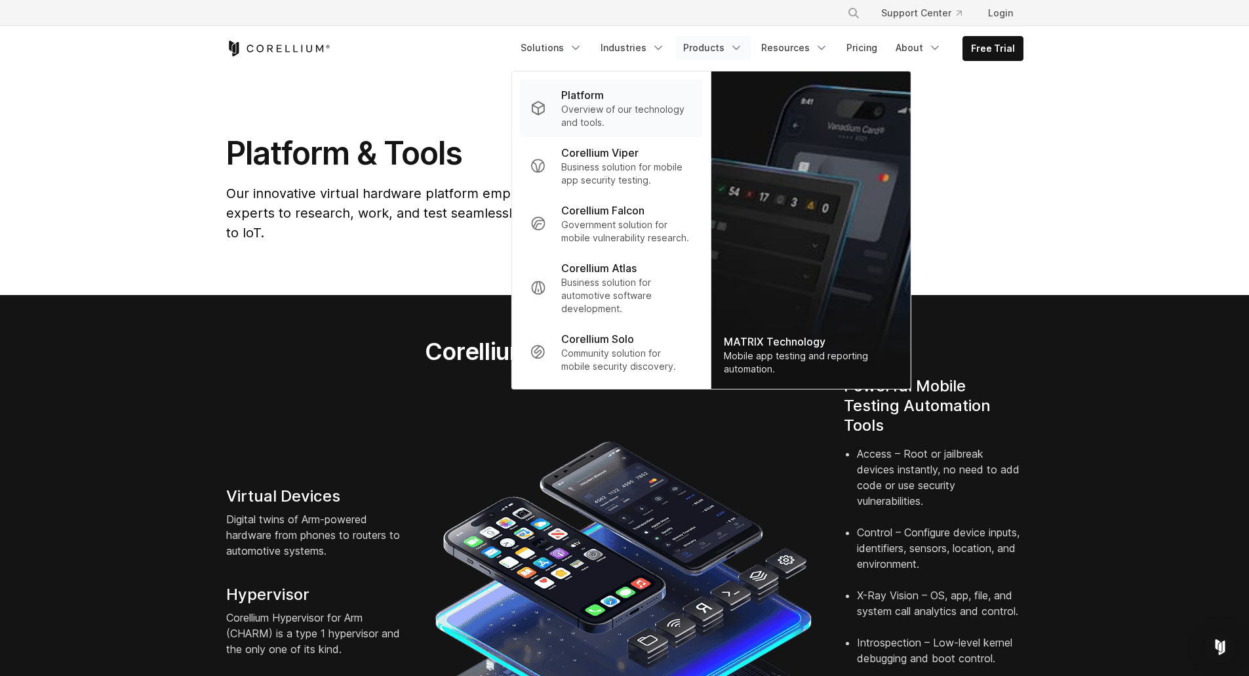
click at [623, 107] on p "Overview of our technology and tools." at bounding box center [626, 116] width 130 height 26
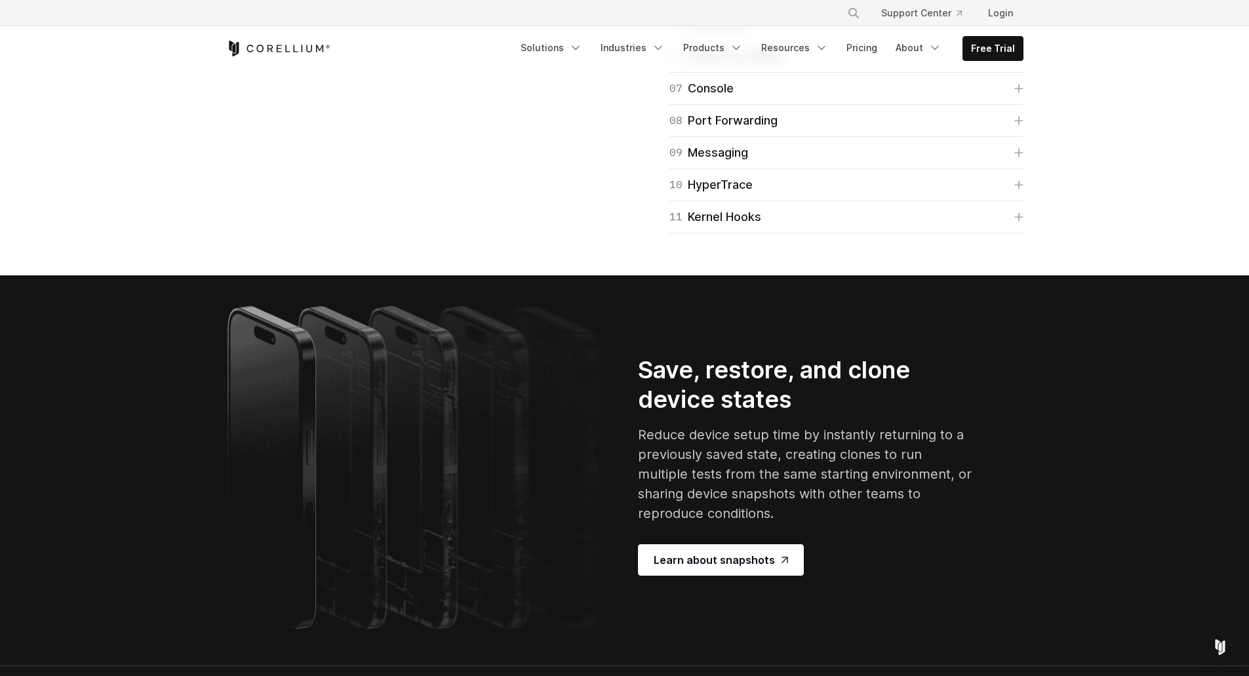
scroll to position [2273, 0]
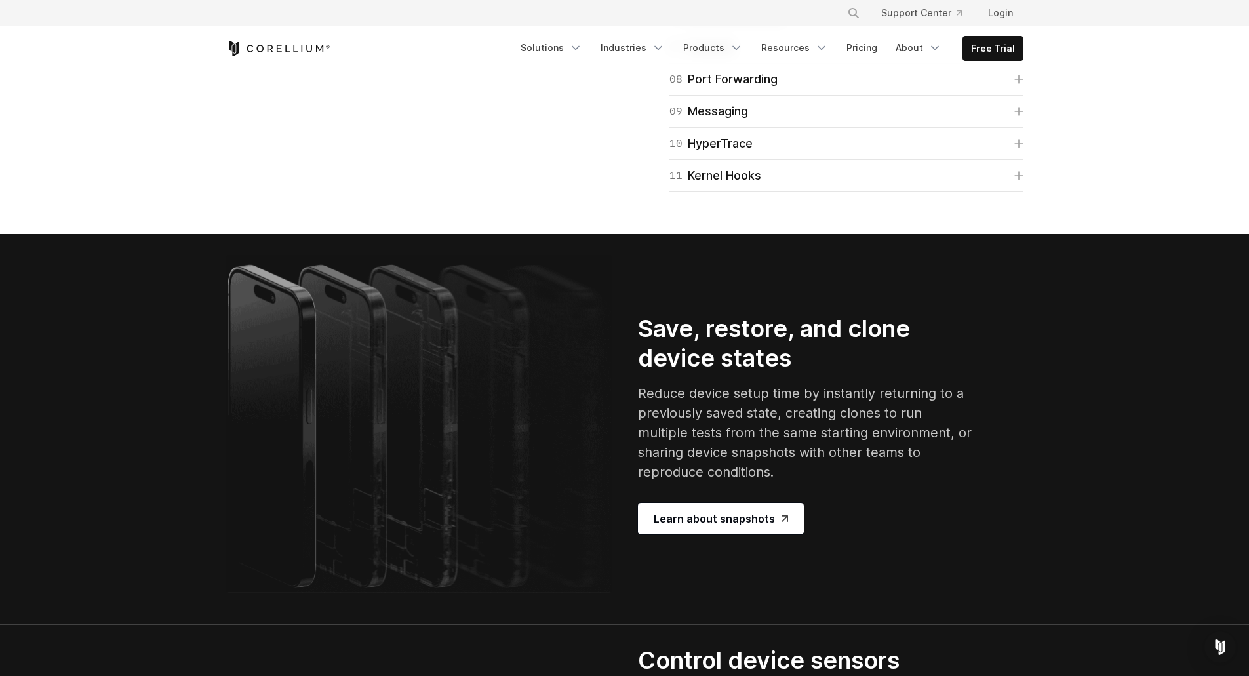
click at [884, 56] on link "07 Console" at bounding box center [846, 47] width 354 height 18
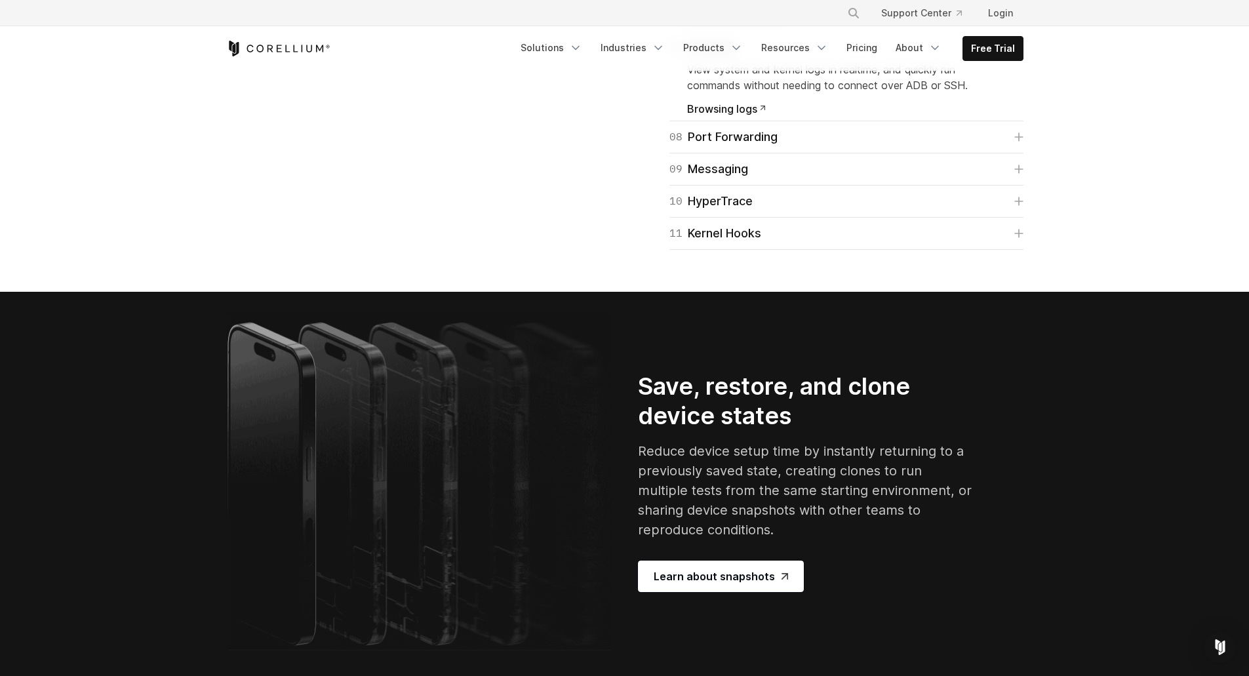
click at [884, 56] on link "07 Console" at bounding box center [846, 47] width 354 height 18
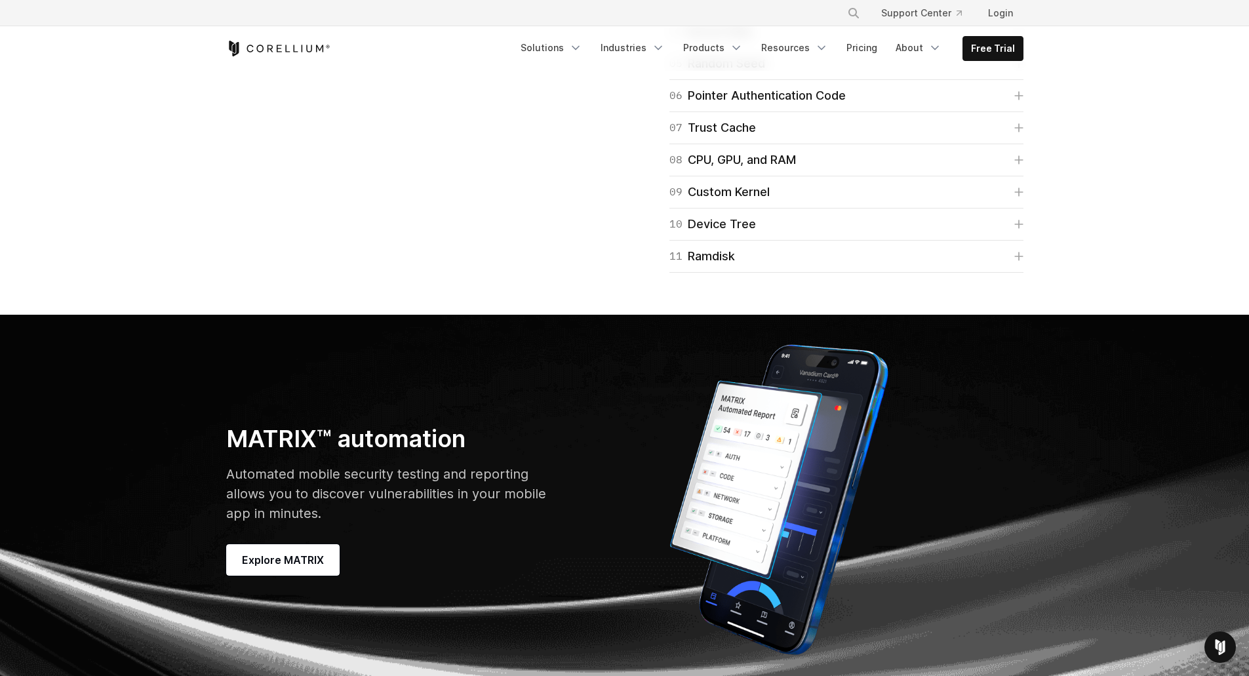
scroll to position [3584, 0]
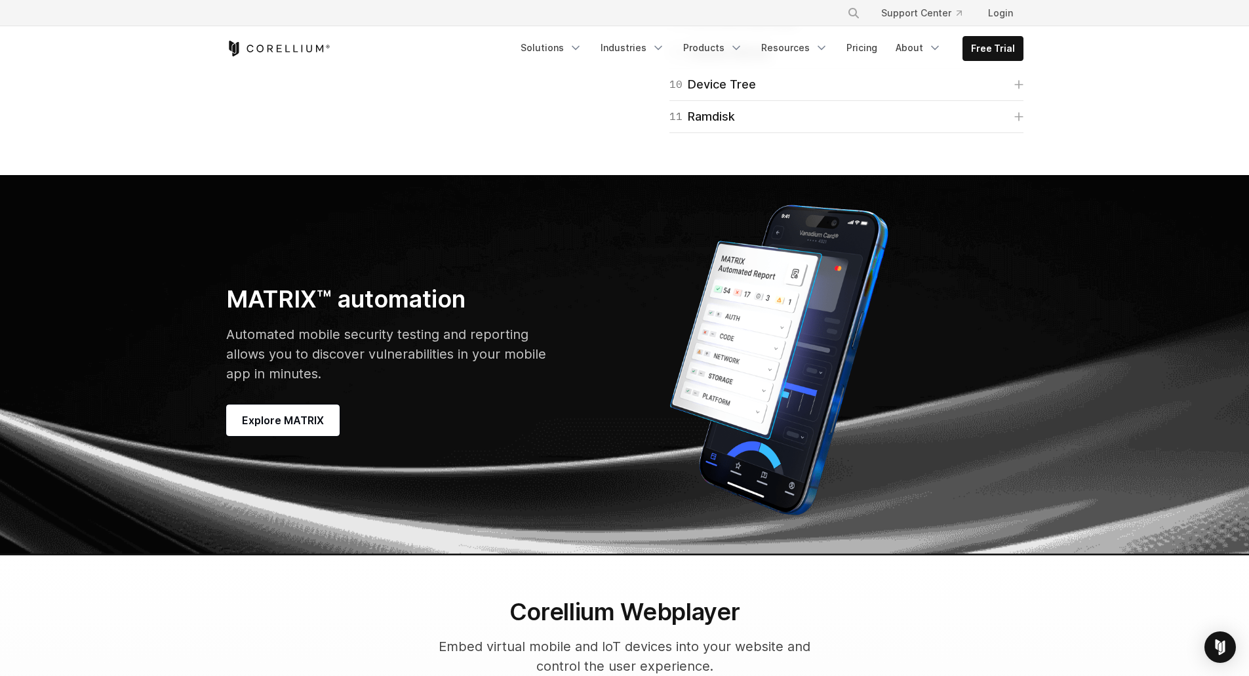
click at [936, 29] on link "08 CPU, GPU, and RAM" at bounding box center [846, 20] width 354 height 18
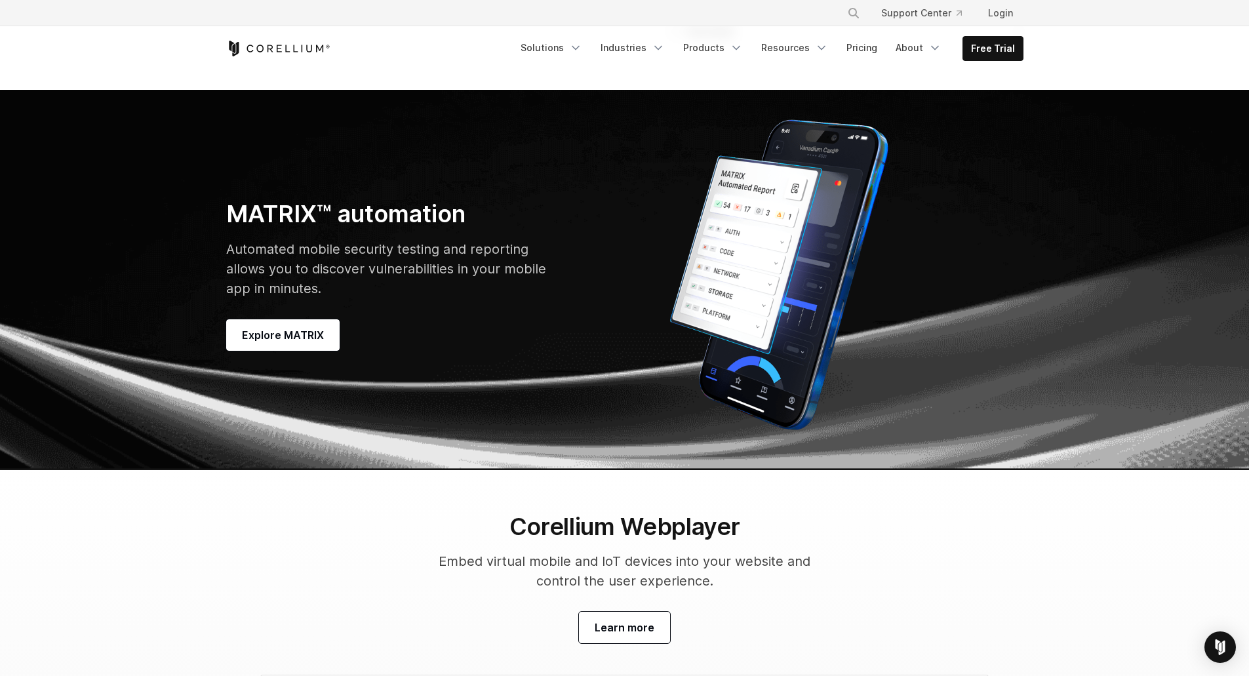
scroll to position [3846, 0]
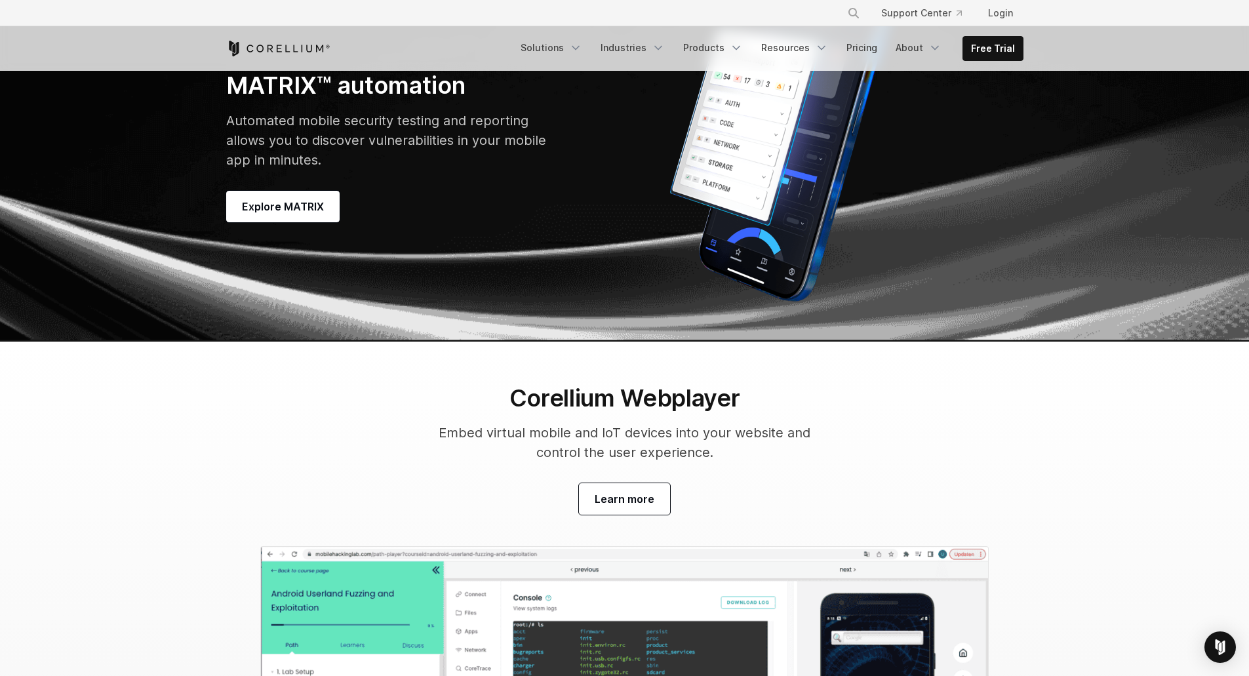
scroll to position [4020, 0]
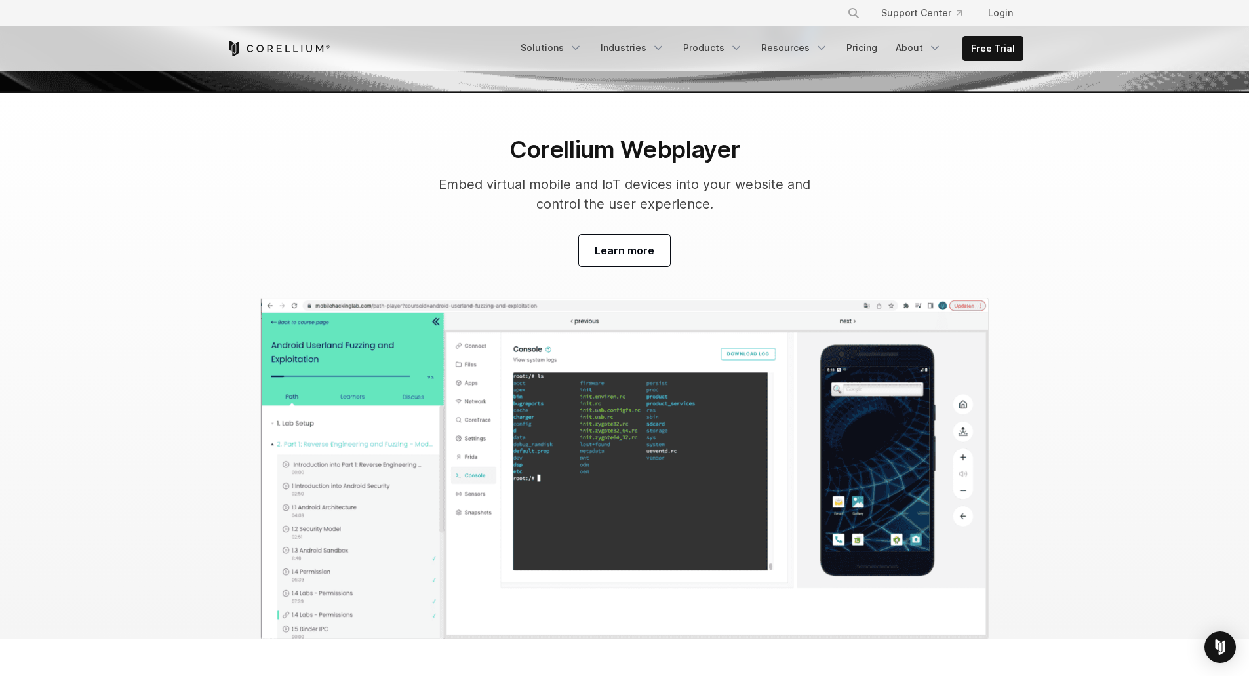
scroll to position [4370, 0]
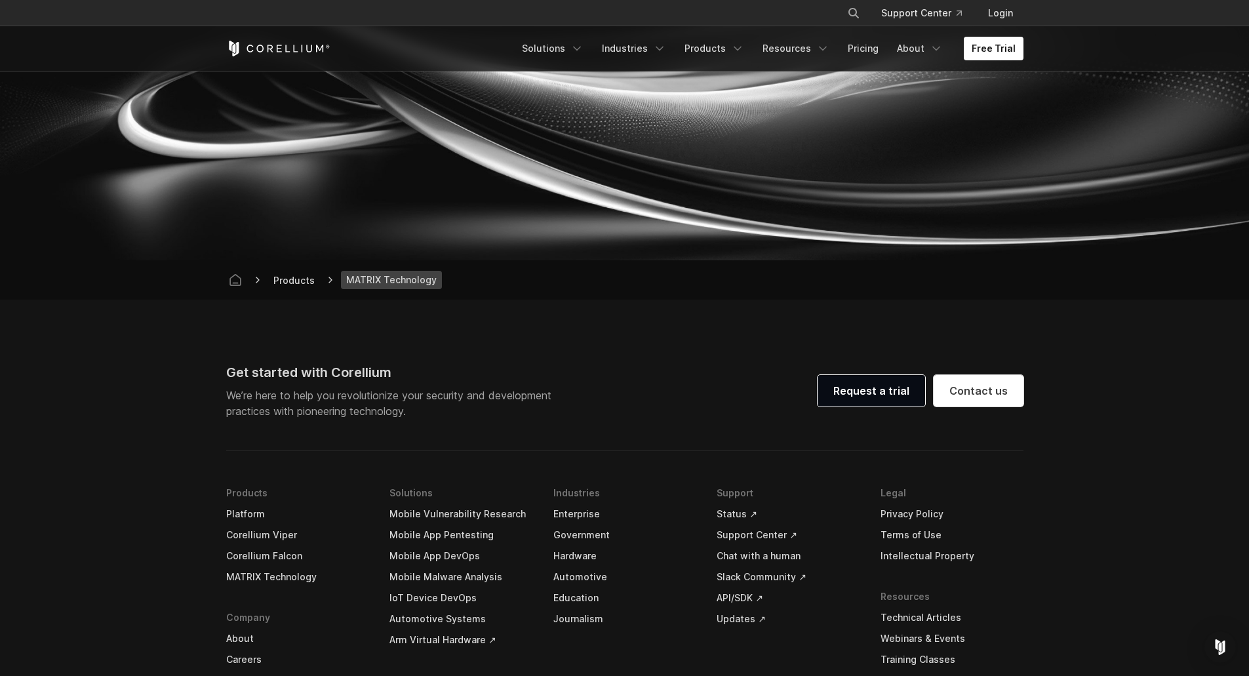
scroll to position [4720, 0]
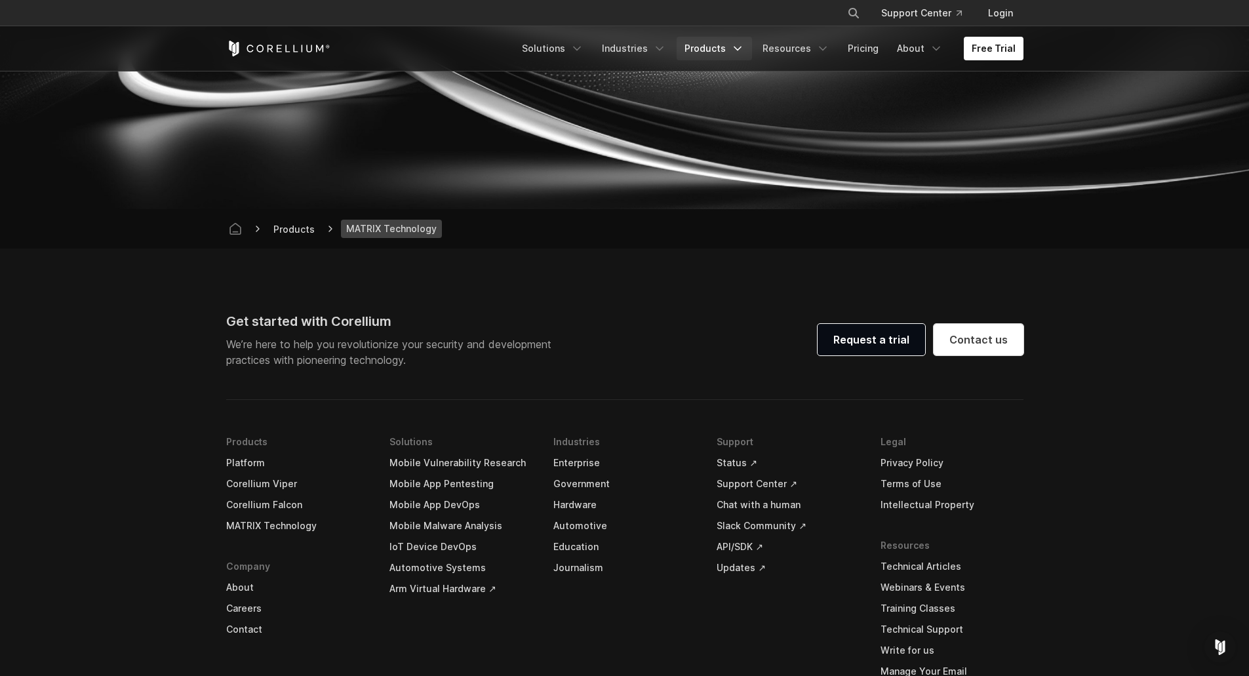
click at [725, 53] on link "Products" at bounding box center [714, 49] width 75 height 24
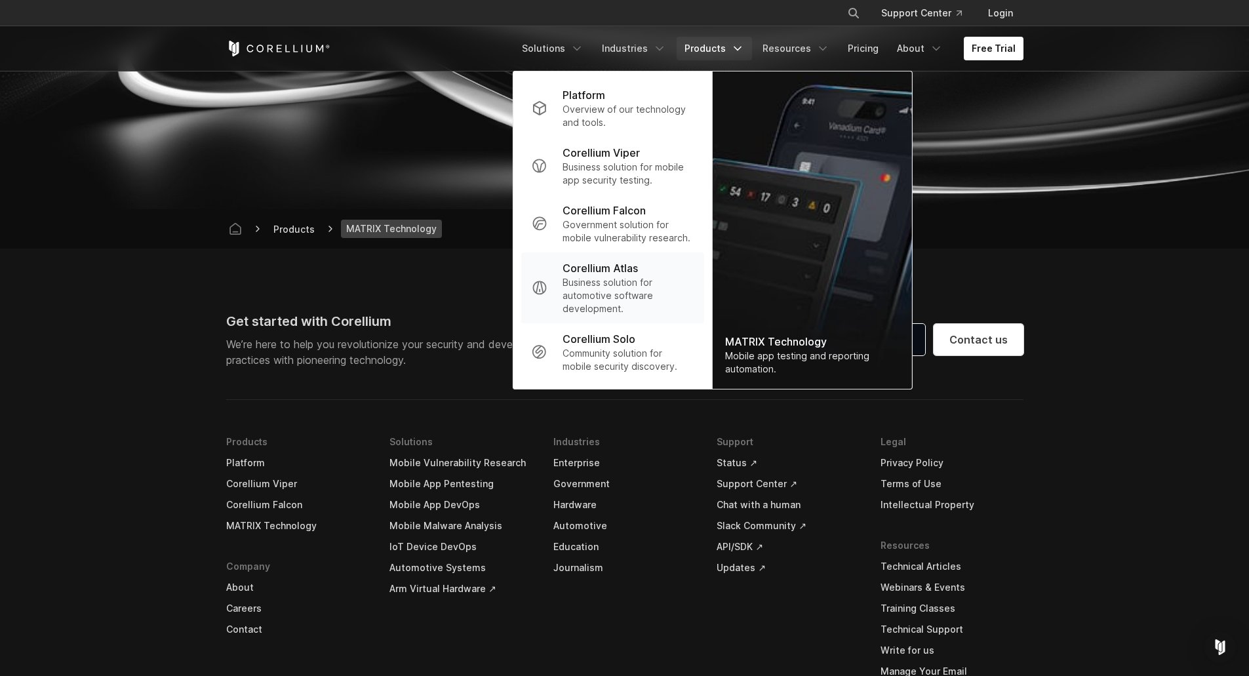
click at [664, 283] on p "Business solution for automotive software development." at bounding box center [627, 295] width 130 height 39
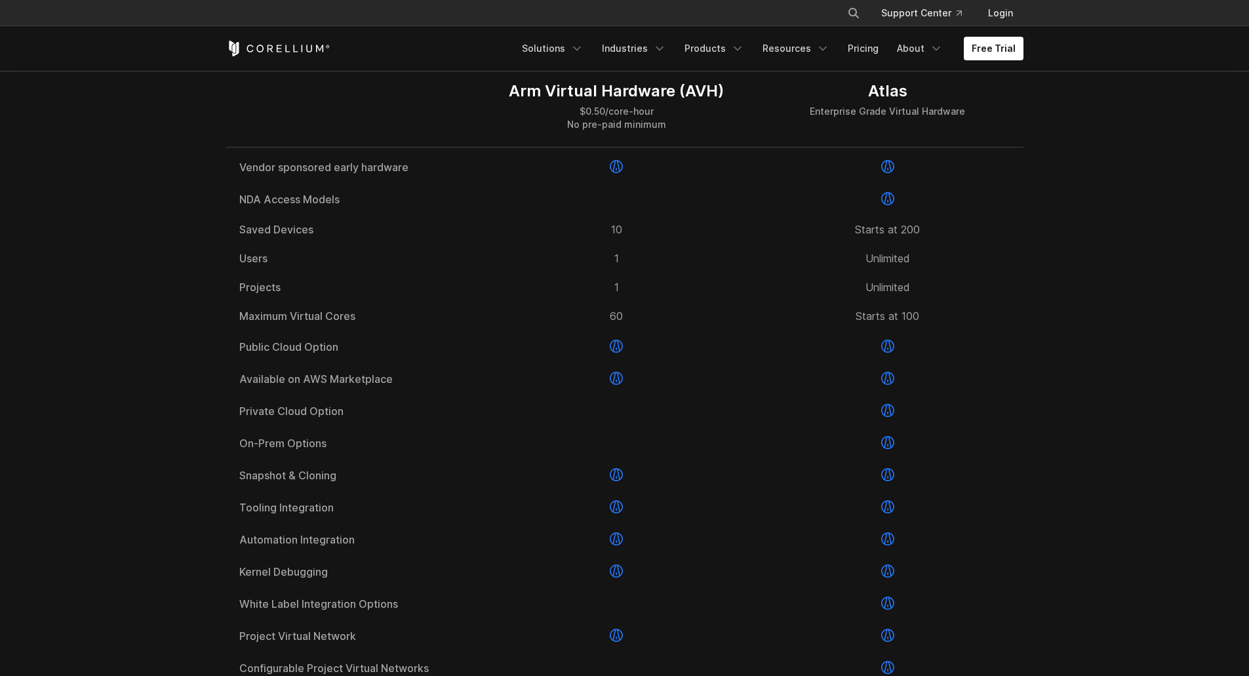
scroll to position [1748, 0]
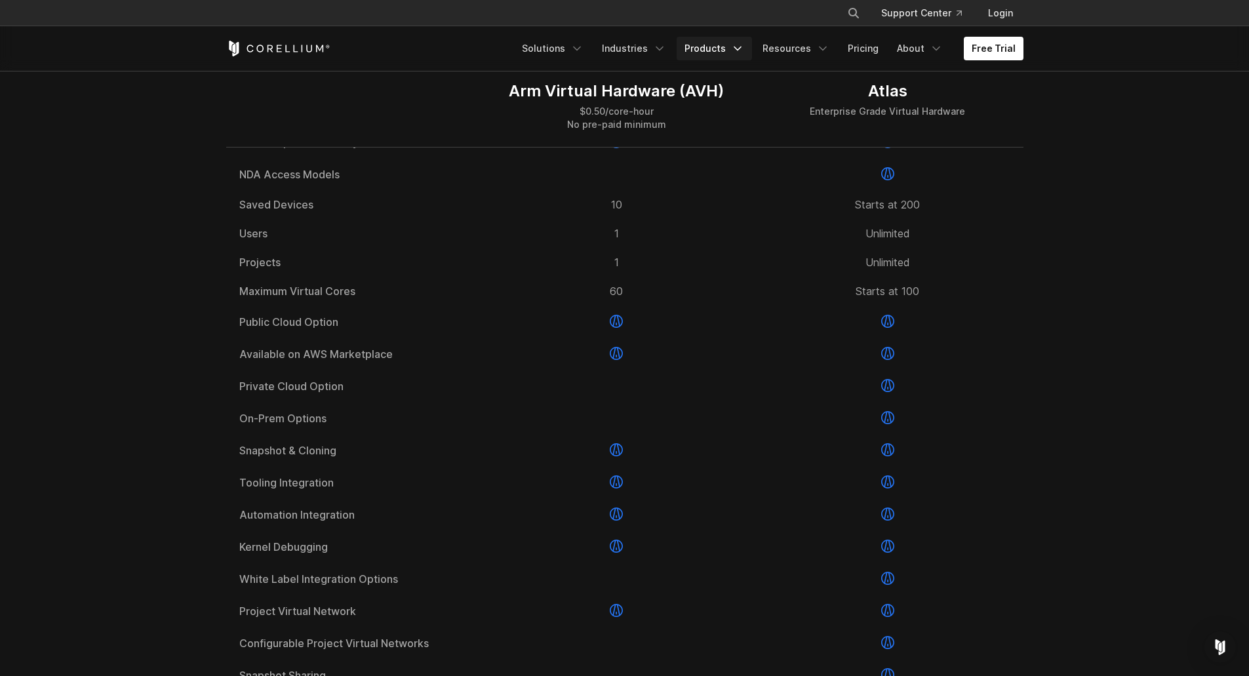
click at [730, 45] on link "Products" at bounding box center [714, 49] width 75 height 24
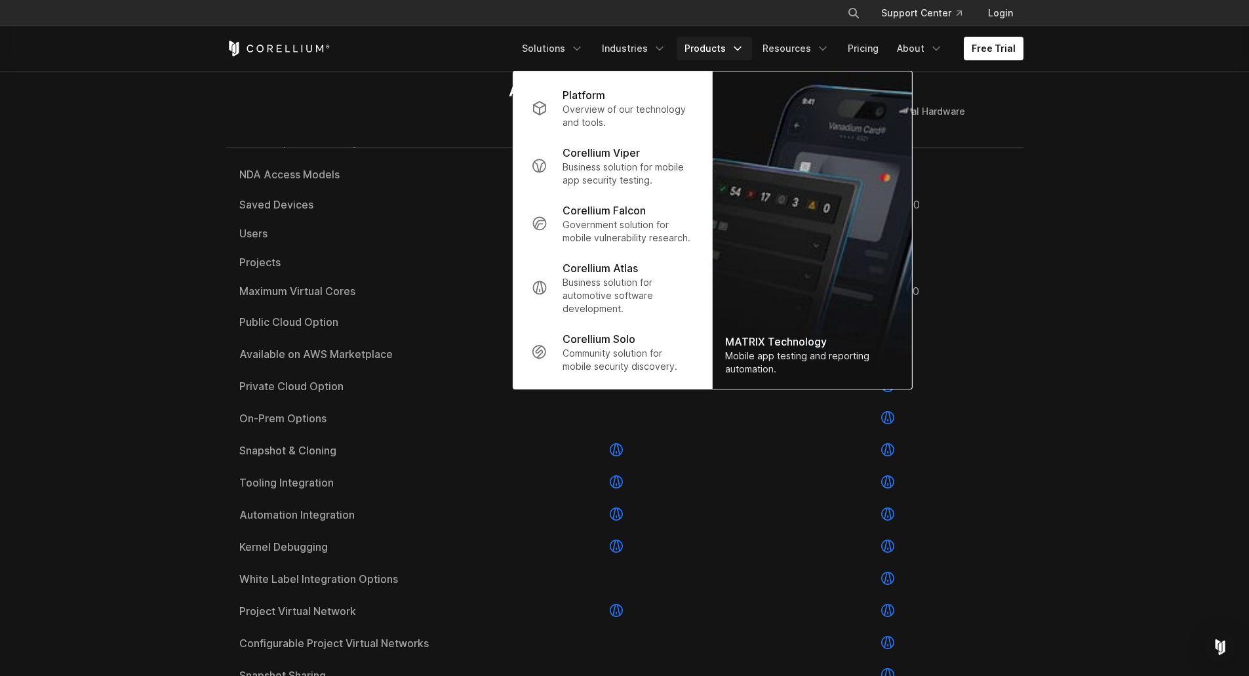
click at [730, 45] on link "Products" at bounding box center [714, 49] width 75 height 24
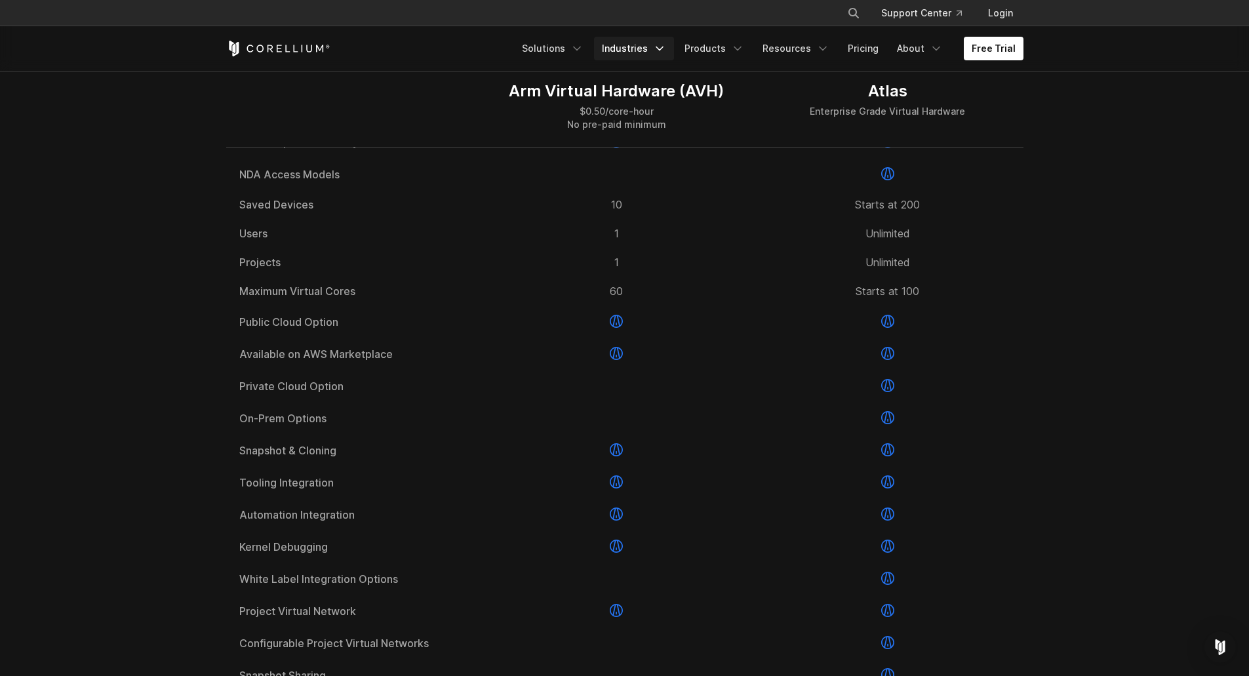
click at [659, 46] on link "Industries" at bounding box center [634, 49] width 80 height 24
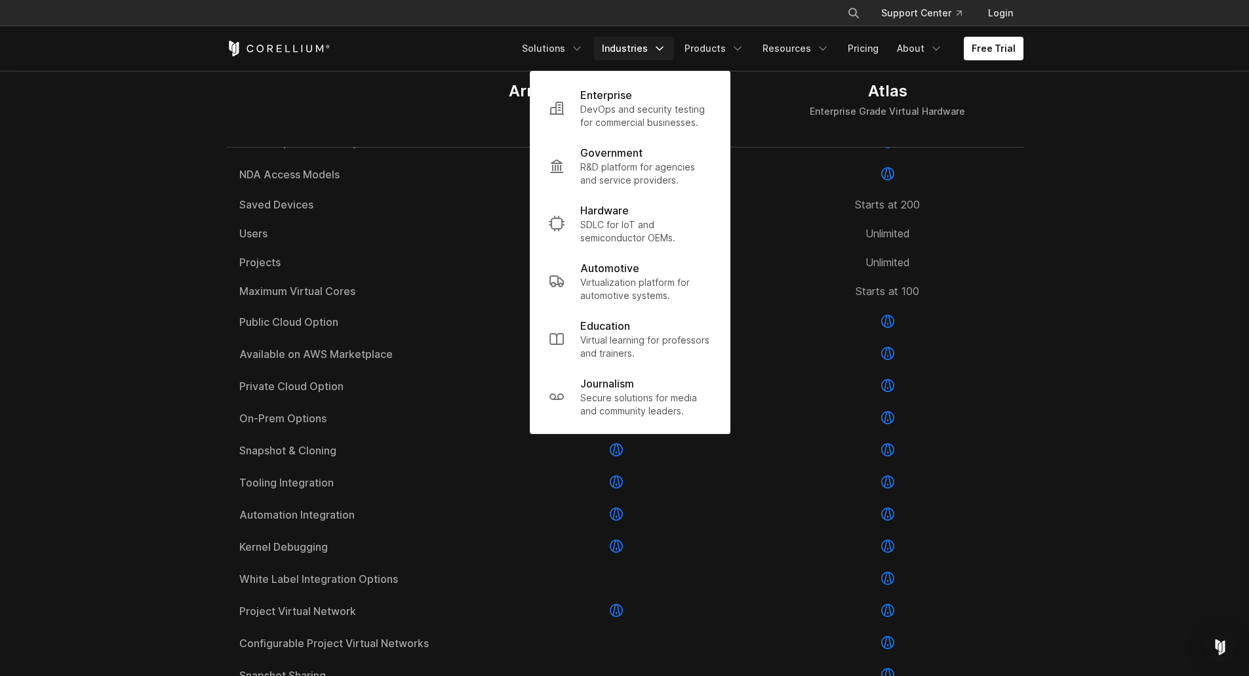
click at [662, 46] on icon "Navigation Menu" at bounding box center [659, 48] width 13 height 13
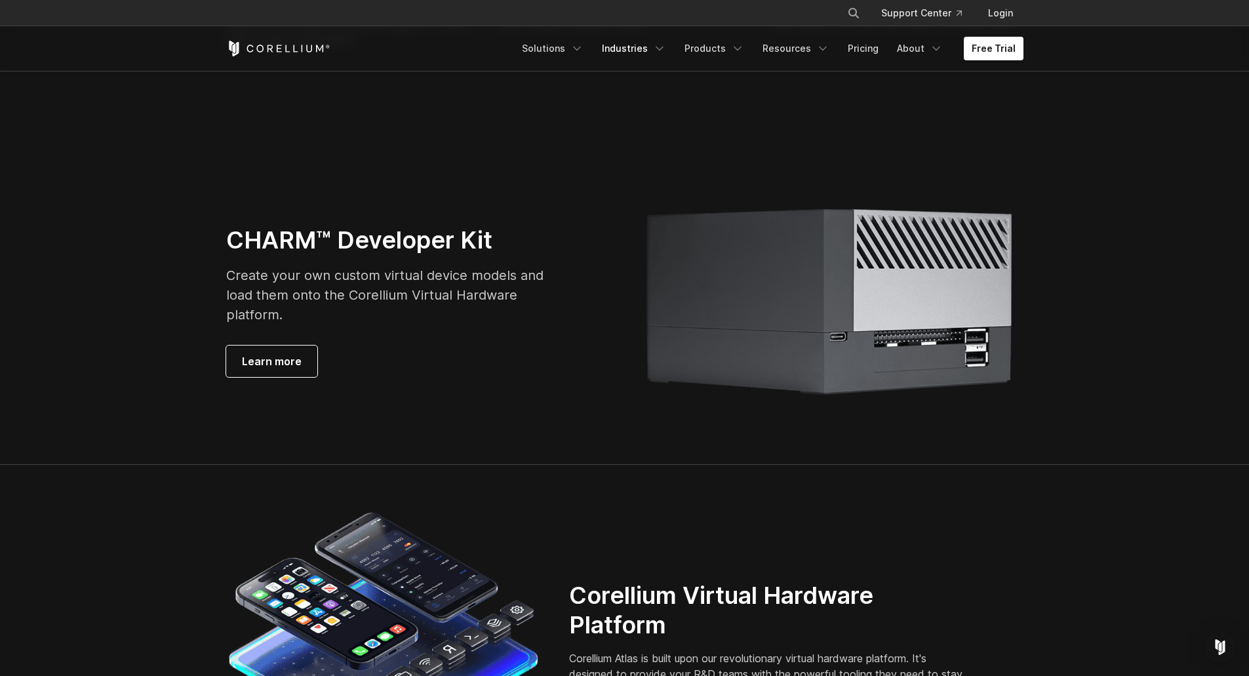
scroll to position [3059, 0]
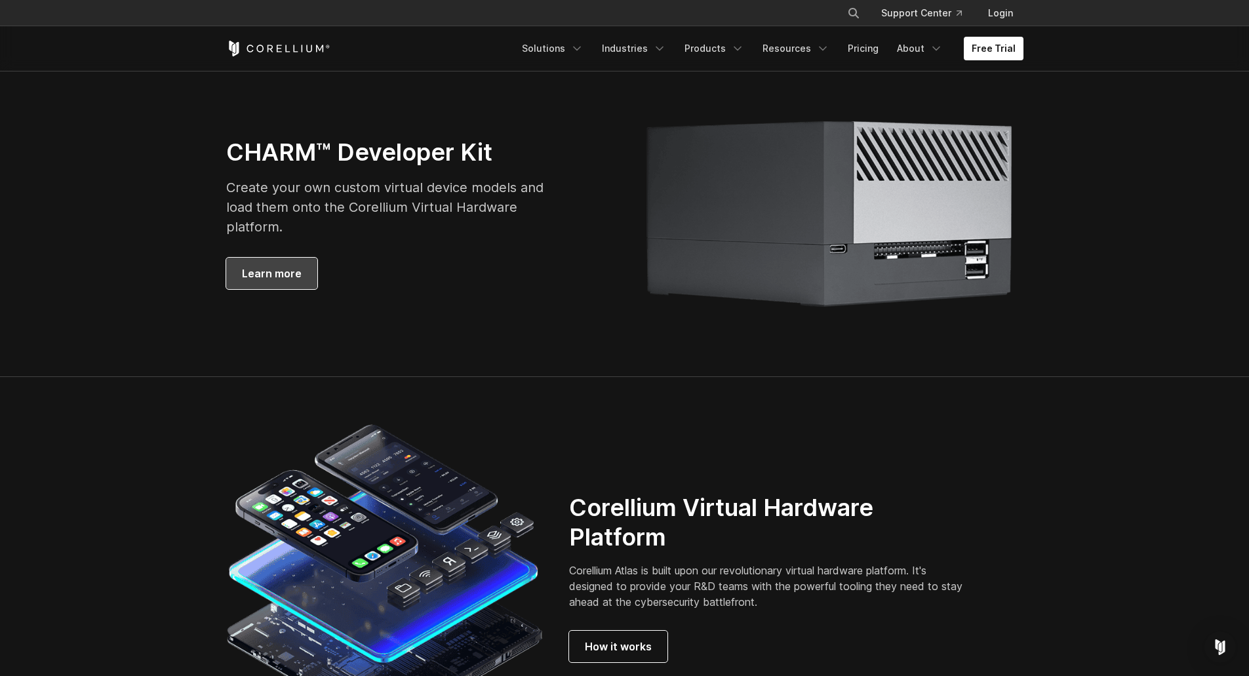
click at [251, 281] on span "Learn more" at bounding box center [272, 273] width 60 height 16
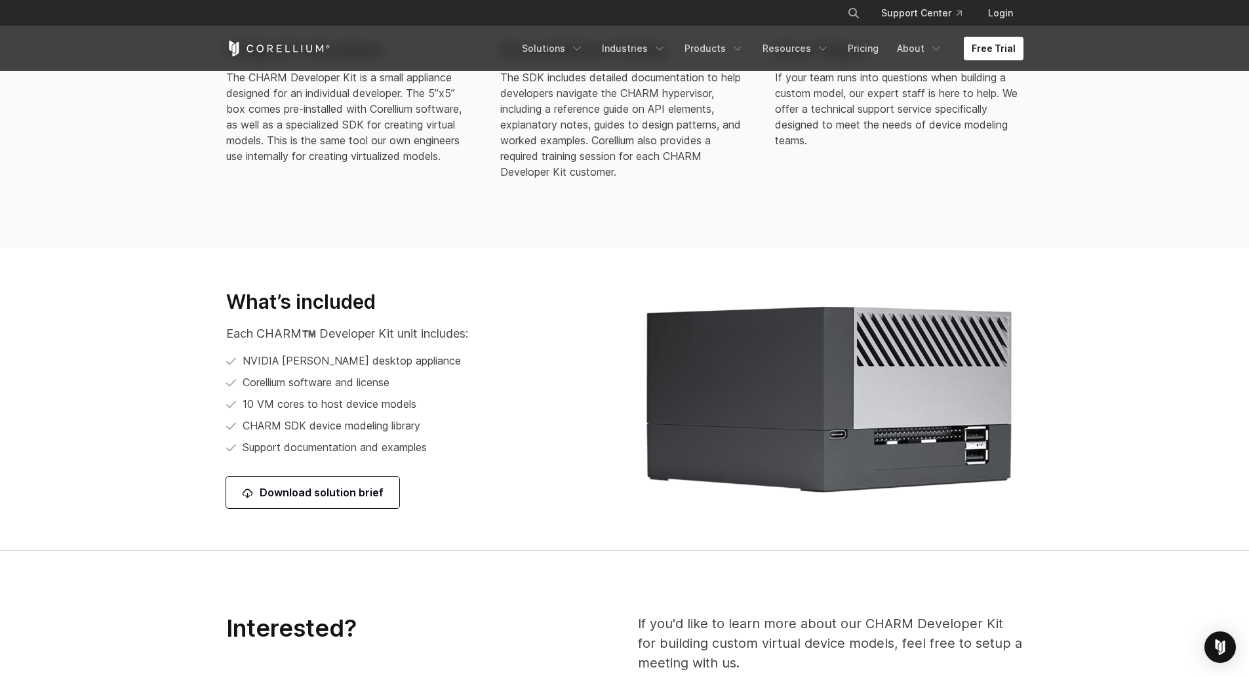
scroll to position [1573, 0]
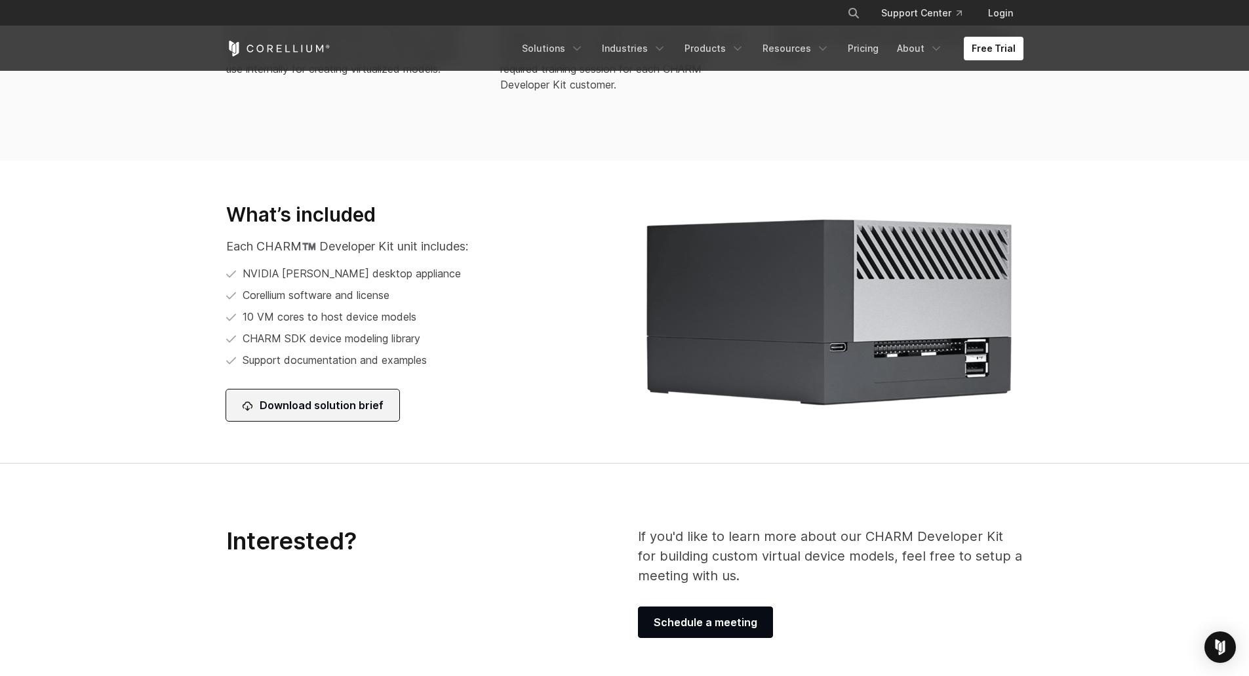
click at [376, 395] on link "Download solution brief" at bounding box center [312, 404] width 173 height 31
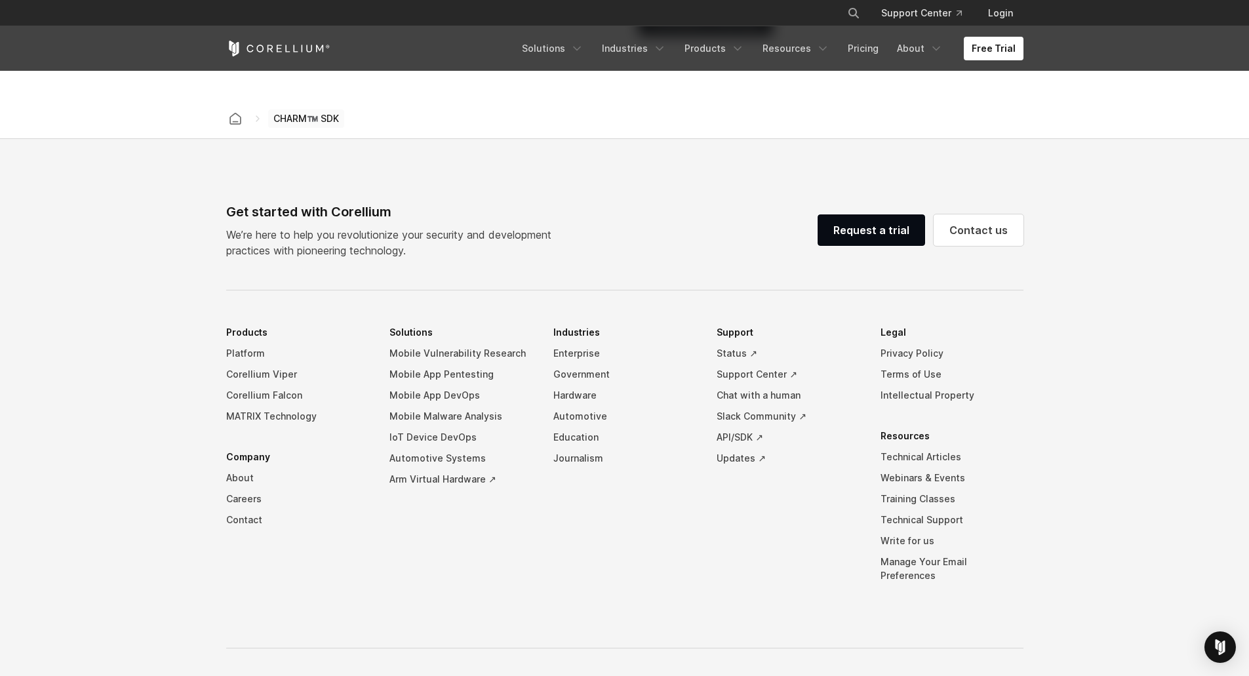
scroll to position [2212, 0]
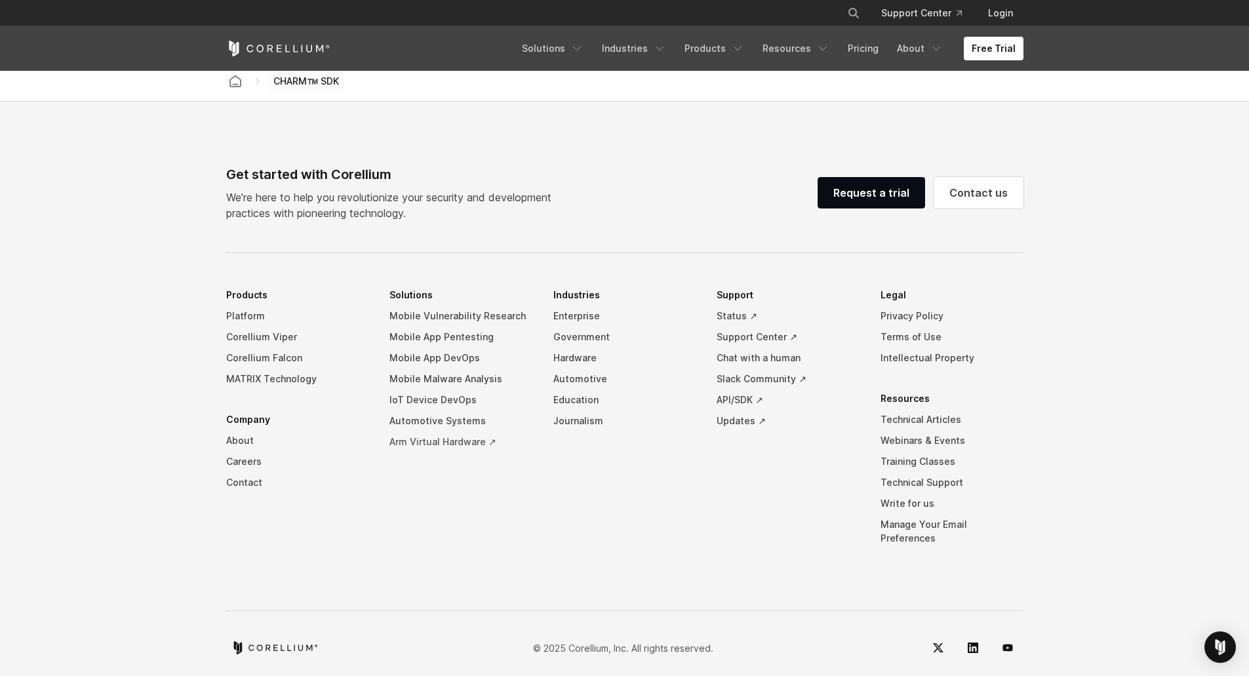
click at [442, 441] on link "Arm Virtual Hardware ↗" at bounding box center [460, 441] width 143 height 21
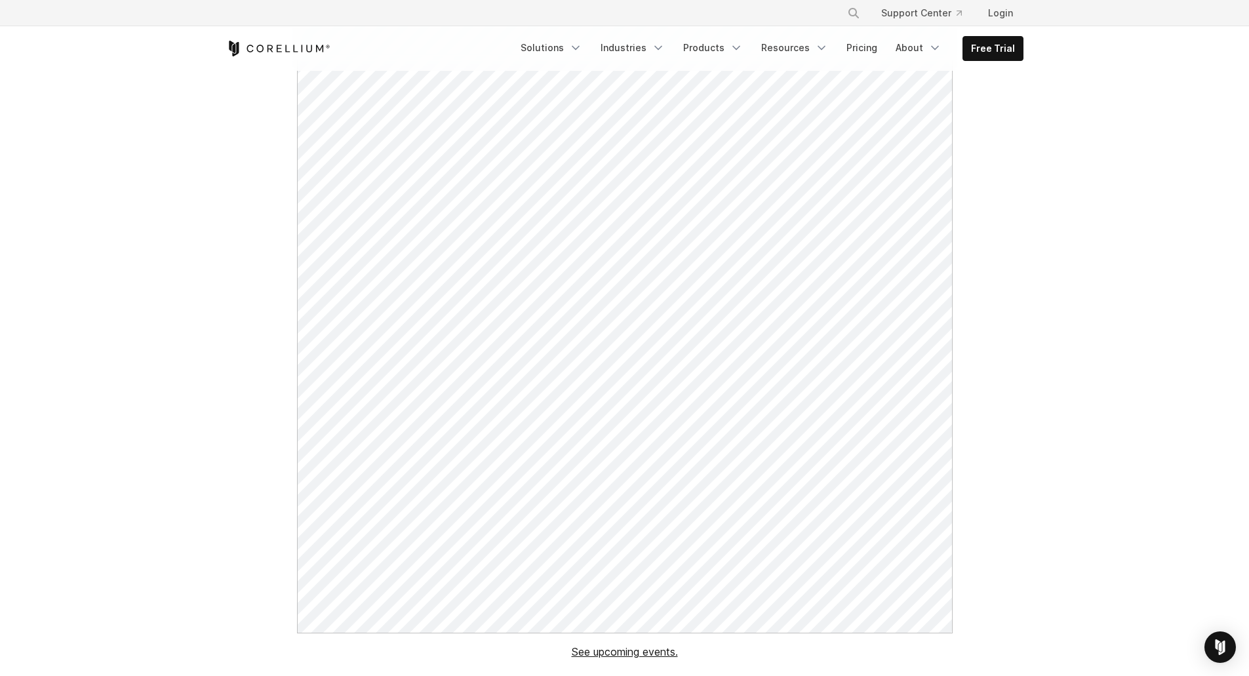
scroll to position [349, 0]
